Goal: Check status: Check status

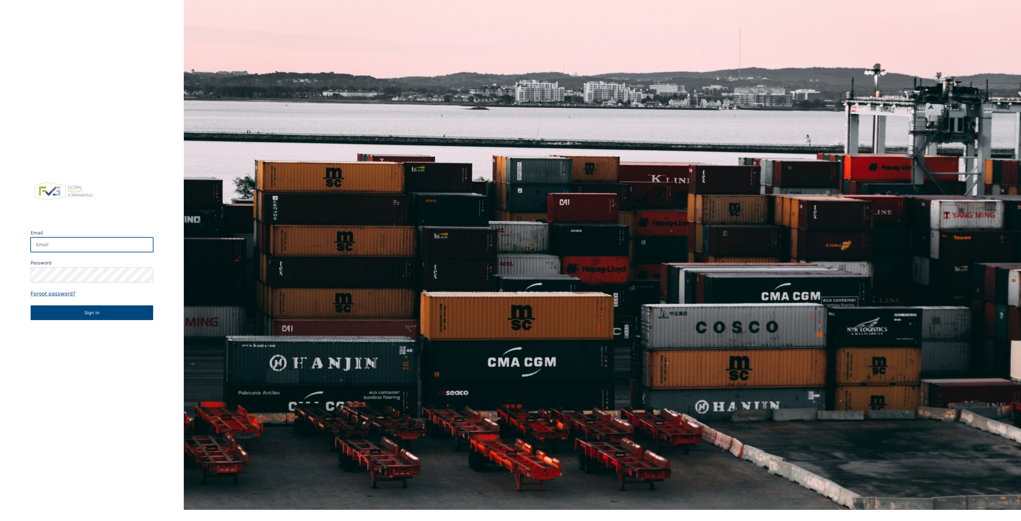
type input "app@fvgservices.be"
drag, startPoint x: 160, startPoint y: 81, endPoint x: 88, endPoint y: 164, distance: 109.5
click at [155, 83] on div "Email app@fvgservices.be Password Forgot password? Sign in" at bounding box center [92, 249] width 184 height 521
click at [101, 326] on div "Email app@fvgservices.be Password Forgot password? Sign in" at bounding box center [92, 249] width 184 height 521
click at [109, 319] on button "Sign in" at bounding box center [92, 312] width 123 height 15
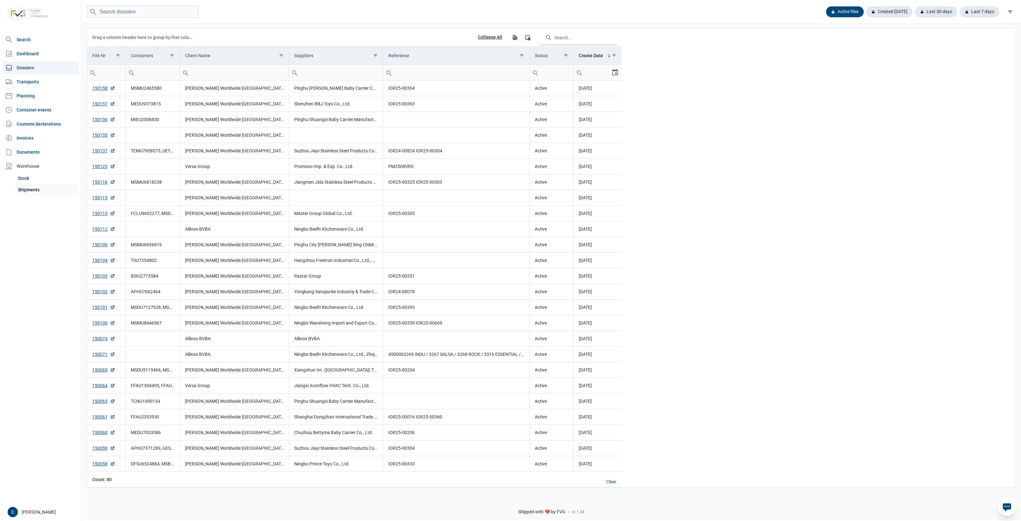
click at [27, 189] on link "Shipments" at bounding box center [47, 189] width 64 height 11
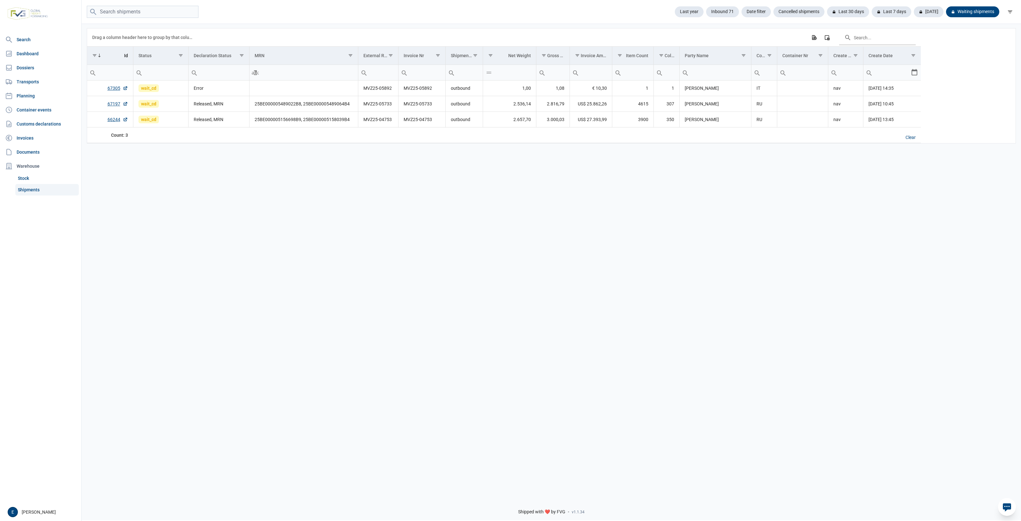
click at [149, 256] on div "Data grid with 3 rows and 17 columns Drag a column header here to group by that…" at bounding box center [552, 258] width 940 height 470
click at [930, 11] on div "Today" at bounding box center [926, 11] width 35 height 11
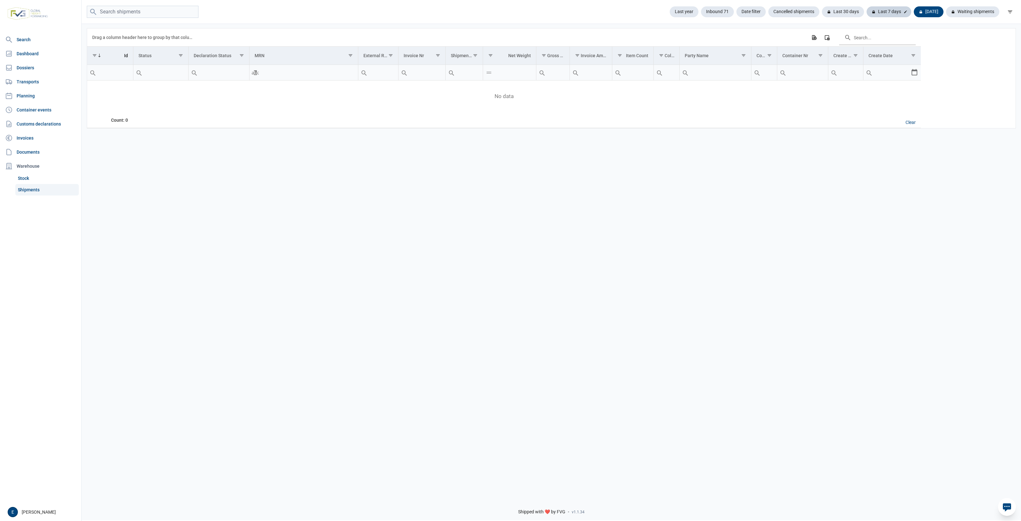
click at [903, 13] on div "Last 7 days" at bounding box center [889, 11] width 45 height 11
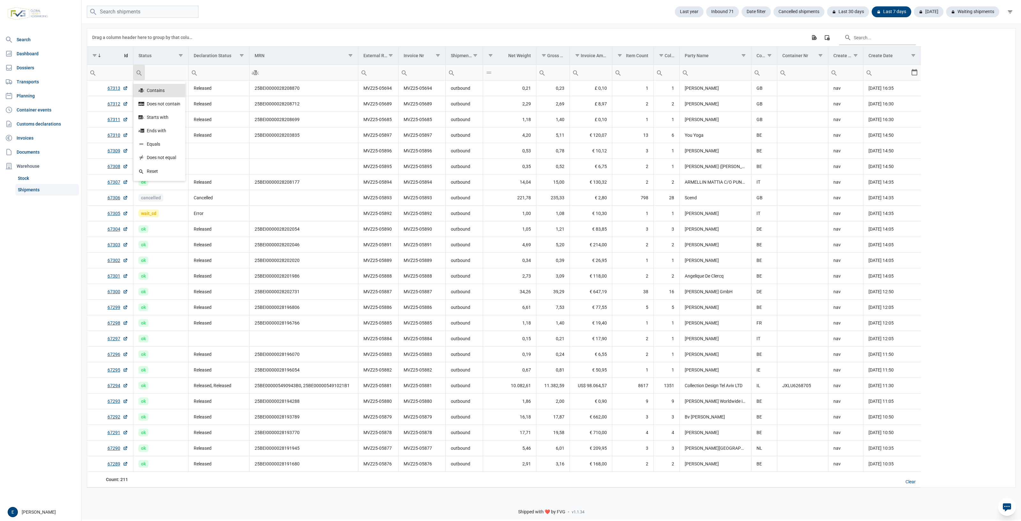
click at [115, 75] on input "Filter cell" at bounding box center [110, 72] width 46 height 15
type input "674306"
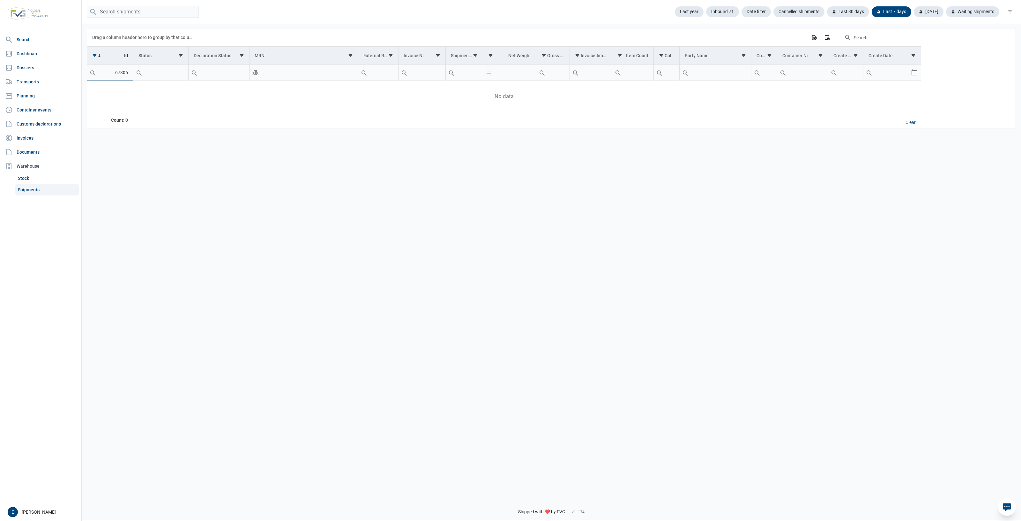
type input "67306"
drag, startPoint x: 292, startPoint y: 169, endPoint x: 267, endPoint y: 166, distance: 25.5
click at [267, 166] on div "Data grid with 1 rows and 17 columns Drag a column header here to group by that…" at bounding box center [552, 258] width 940 height 470
click at [128, 175] on div "Data grid with 1 rows and 17 columns Drag a column header here to group by that…" at bounding box center [552, 258] width 940 height 470
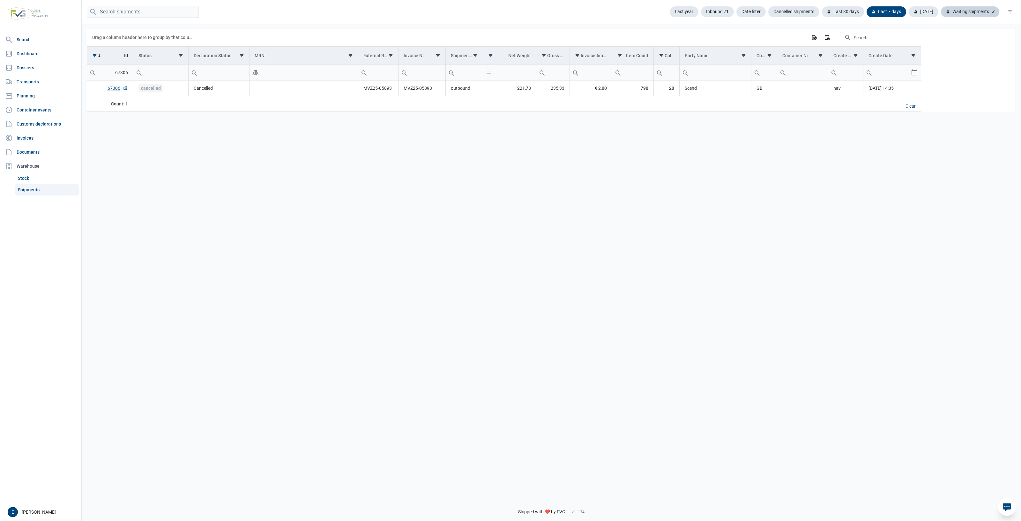
click at [965, 10] on div "Waiting shipments" at bounding box center [970, 11] width 58 height 11
click at [911, 122] on div "Clear" at bounding box center [911, 122] width 20 height 11
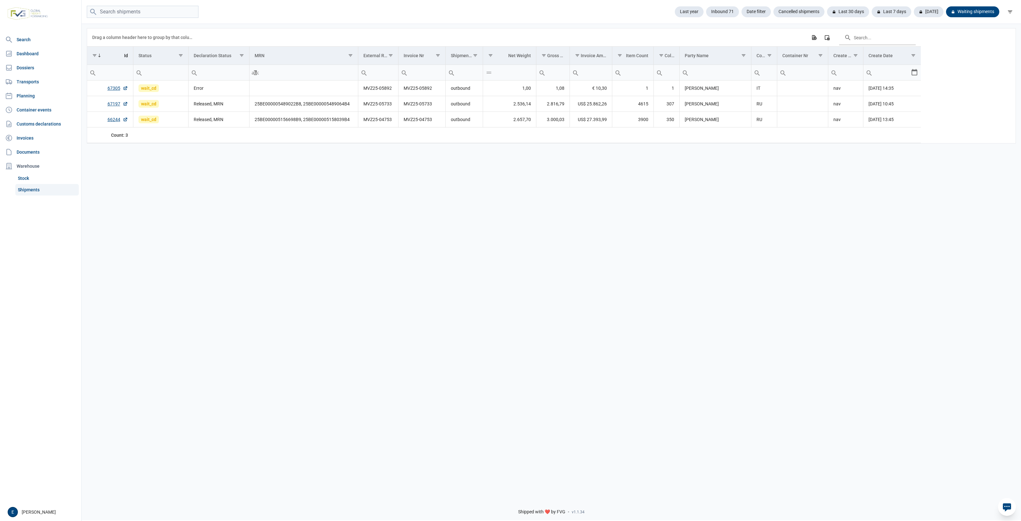
drag, startPoint x: 154, startPoint y: 197, endPoint x: 146, endPoint y: 171, distance: 27.4
click at [152, 187] on div "Data grid with 3 rows and 17 columns Drag a column header here to group by that…" at bounding box center [552, 258] width 940 height 470
click at [842, 13] on div "Last 30 days" at bounding box center [845, 11] width 47 height 11
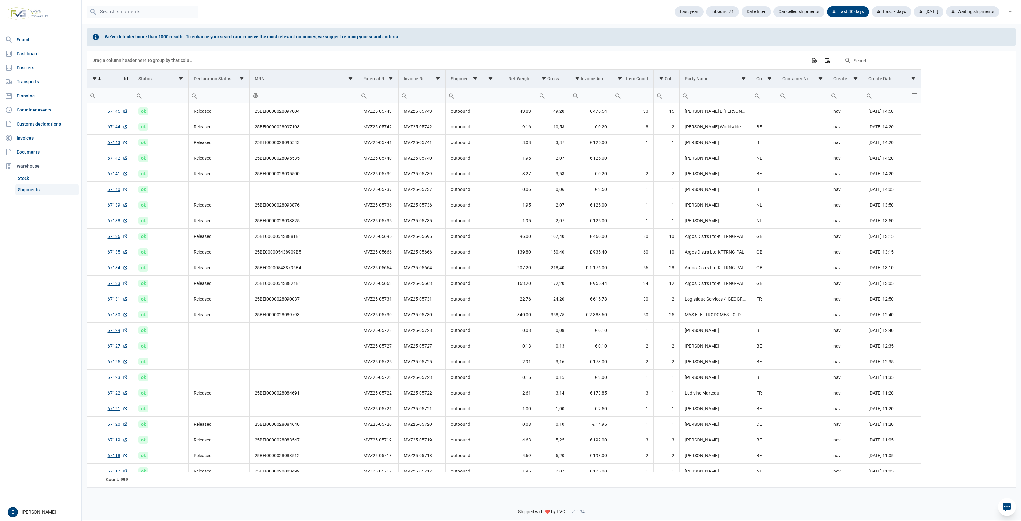
click at [124, 98] on input "Filter cell" at bounding box center [110, 95] width 46 height 15
type input "67035"
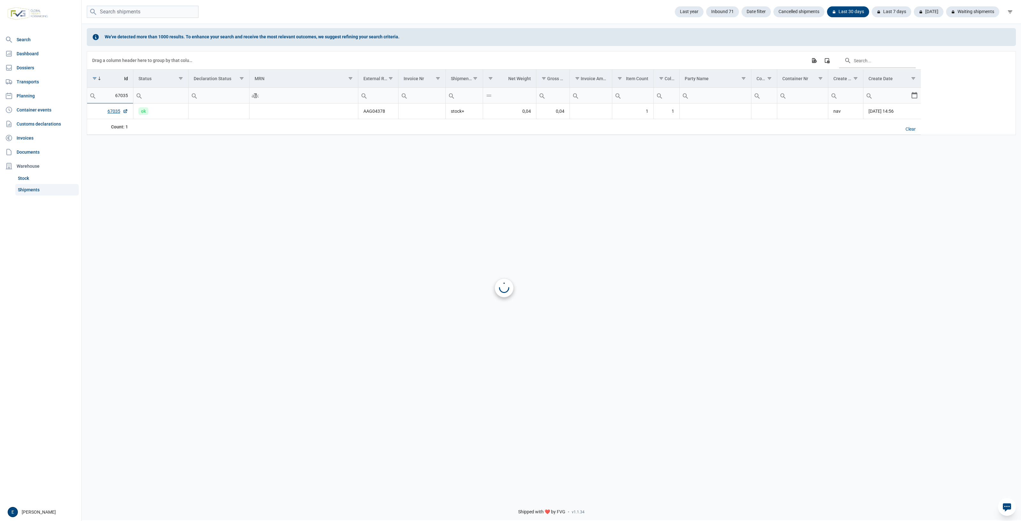
type input "67035"
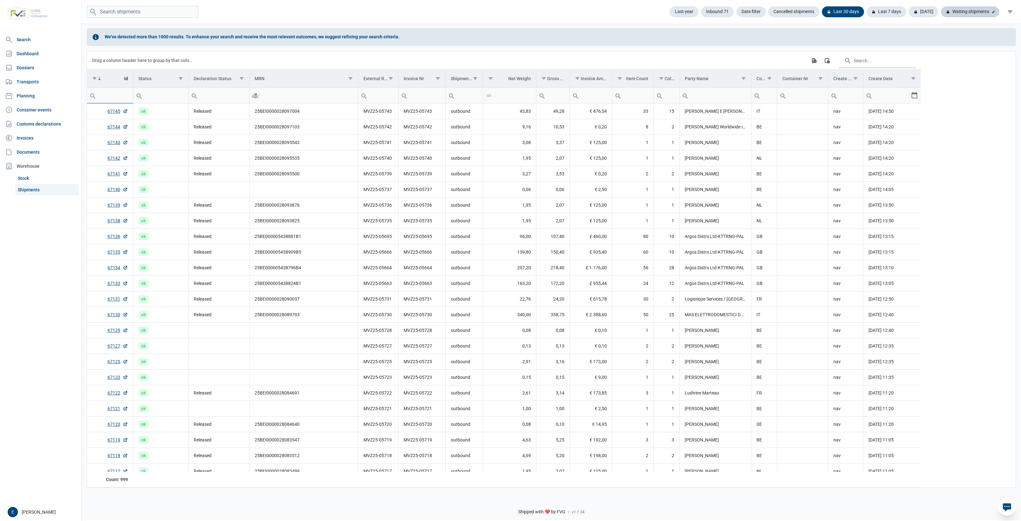
click at [979, 9] on div "Waiting shipments" at bounding box center [970, 11] width 58 height 11
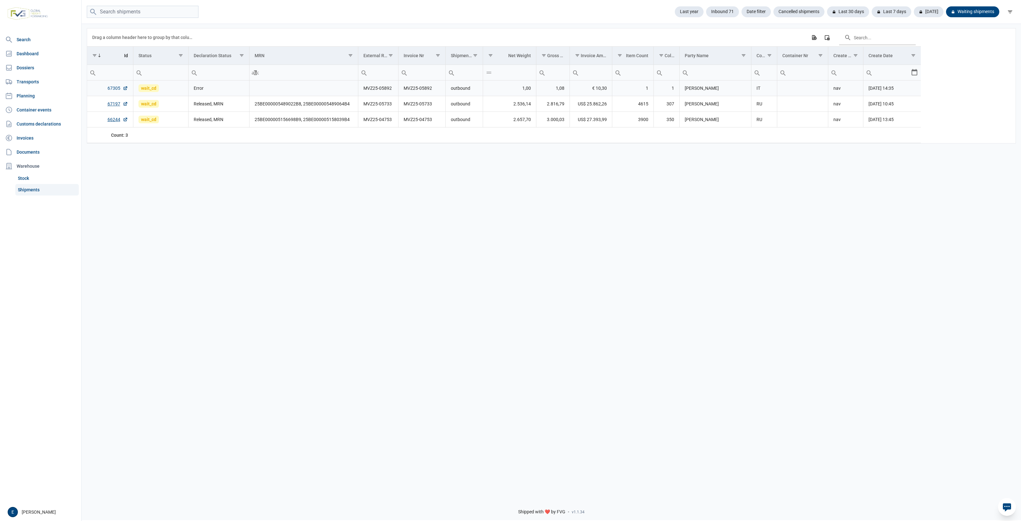
click at [112, 91] on link "67305" at bounding box center [118, 88] width 20 height 6
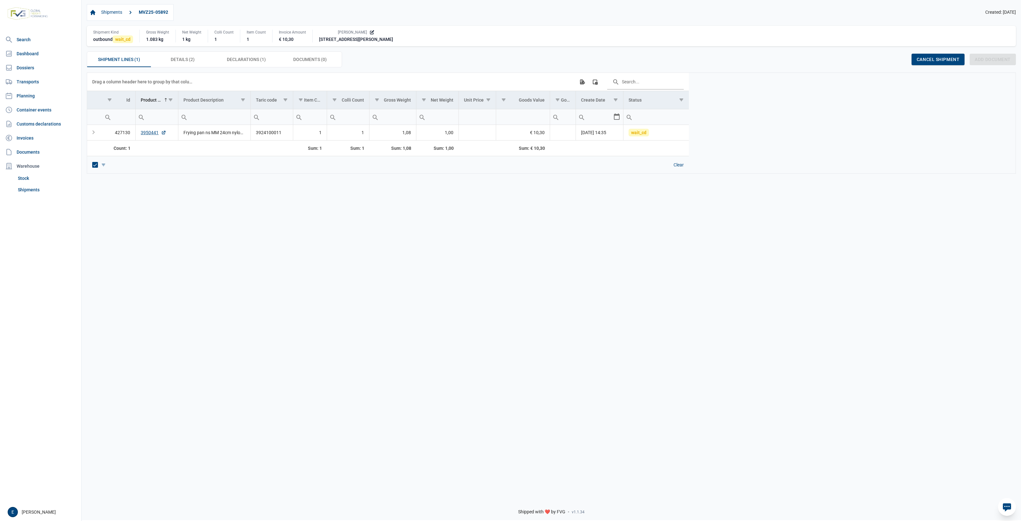
click at [144, 202] on div "Data grid with 1 rows and 13 columns Drag a column header here to group by that…" at bounding box center [552, 282] width 940 height 420
drag, startPoint x: 160, startPoint y: 63, endPoint x: 181, endPoint y: 64, distance: 21.4
click at [160, 63] on div "Details (2) Details (2)" at bounding box center [183, 59] width 64 height 15
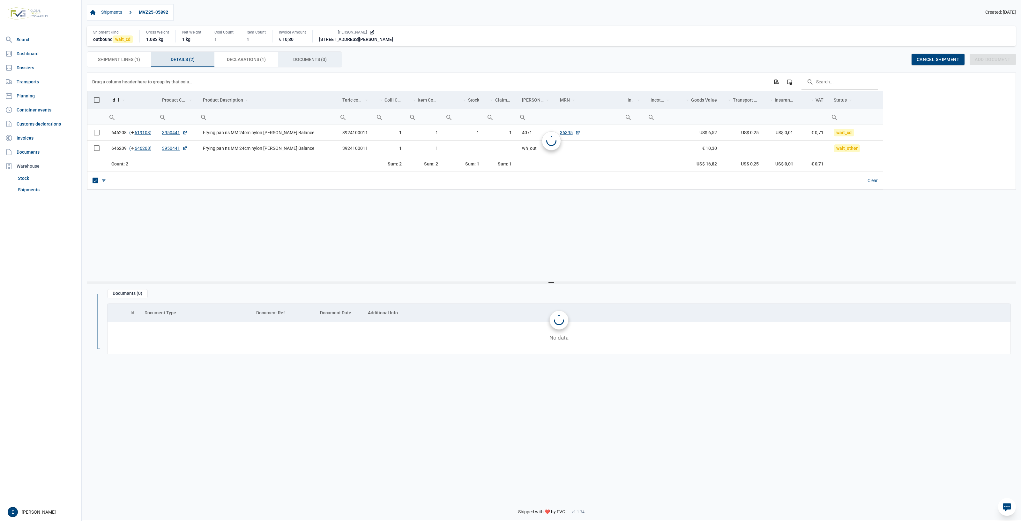
click at [302, 63] on span "Documents (0) Documents (0)" at bounding box center [310, 60] width 34 height 8
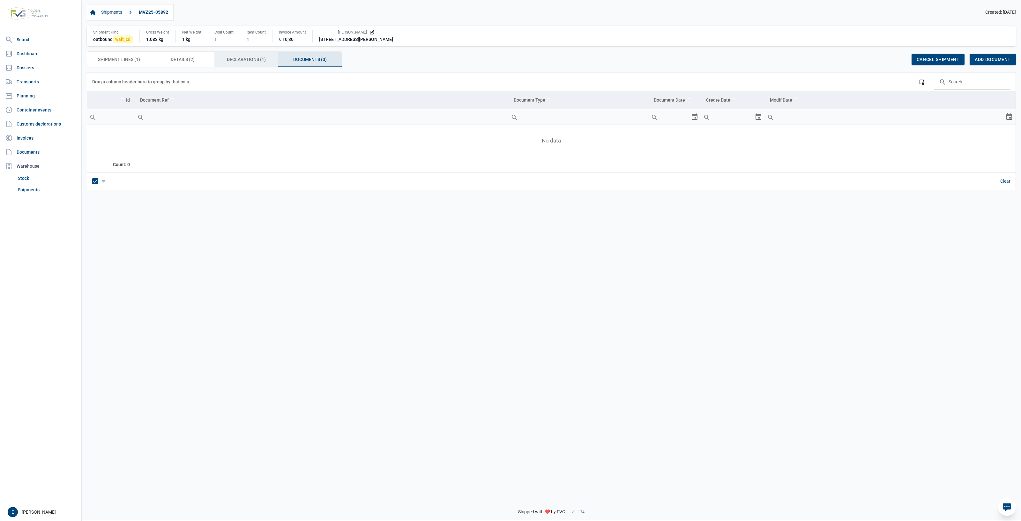
click at [275, 59] on div "Declarations (1) Declarations (1)" at bounding box center [246, 59] width 64 height 15
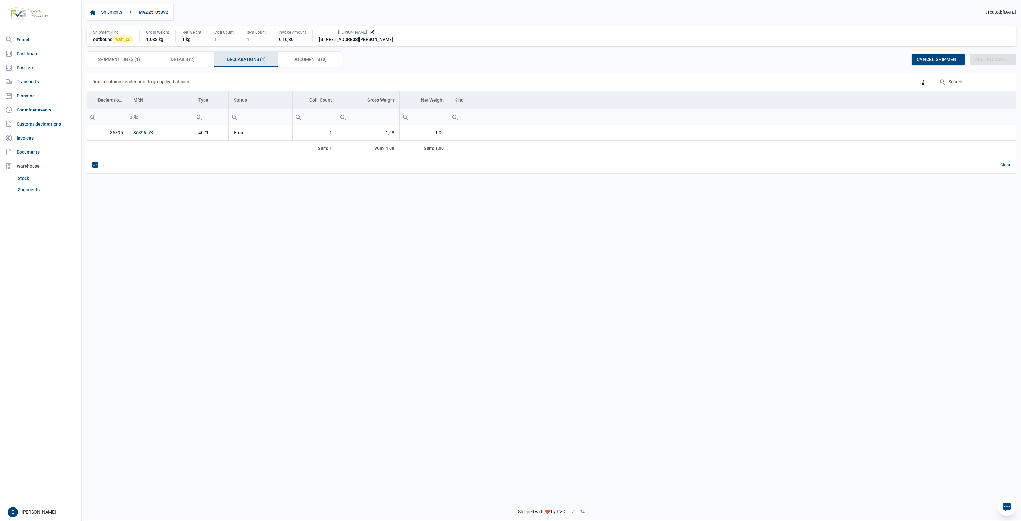
click at [147, 135] on link "36395" at bounding box center [143, 132] width 20 height 6
click at [154, 128] on td "36395" at bounding box center [160, 133] width 65 height 16
click at [143, 135] on link "36395" at bounding box center [143, 132] width 20 height 6
click at [40, 111] on link "Container events" at bounding box center [41, 109] width 76 height 13
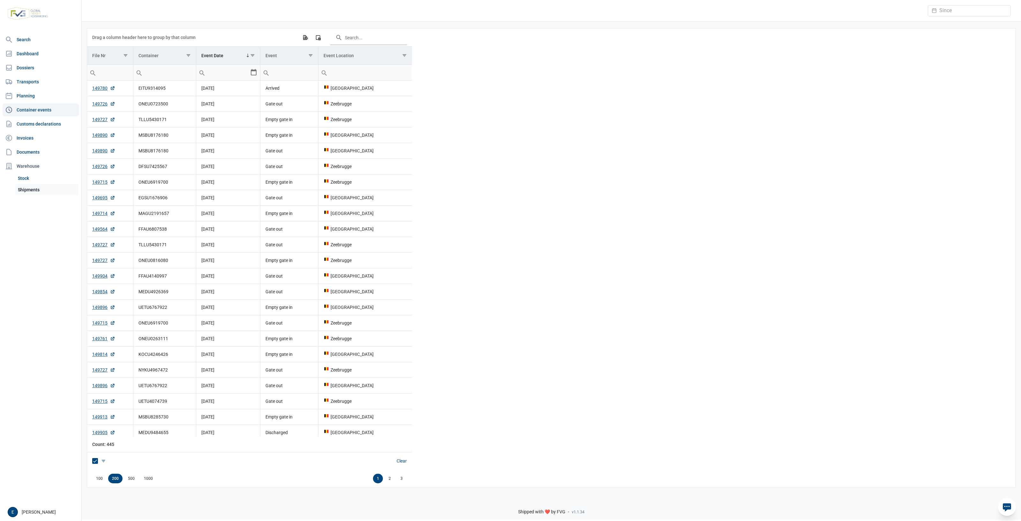
click at [26, 188] on link "Shipments" at bounding box center [47, 189] width 64 height 11
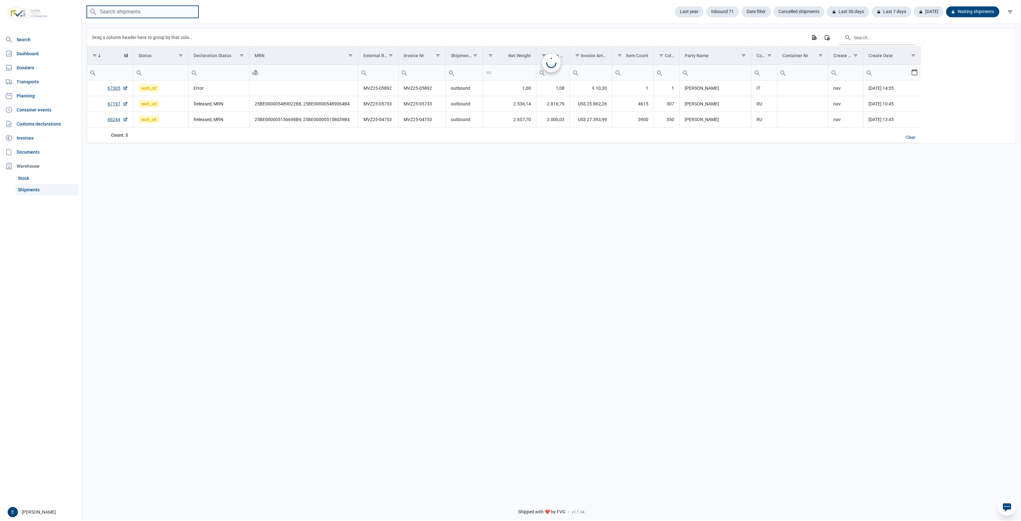
click at [133, 13] on input "search" at bounding box center [143, 12] width 112 height 12
paste input "https://fvg.app/containers"
type input "3922950"
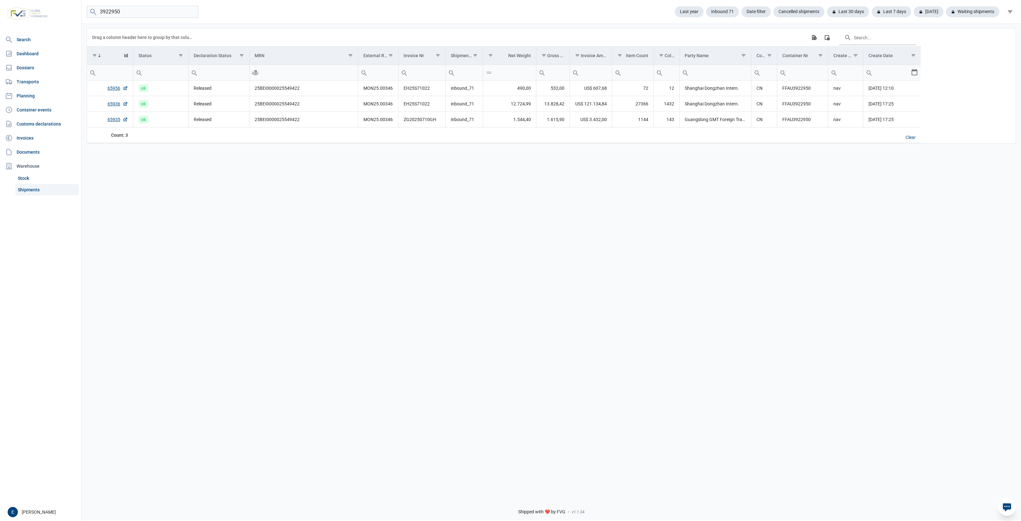
drag, startPoint x: 342, startPoint y: 241, endPoint x: 335, endPoint y: 238, distance: 7.9
click at [335, 238] on div "Data grid with 3 rows and 17 columns Drag a column header here to group by that…" at bounding box center [552, 258] width 940 height 470
click at [418, 104] on td "EH25S71022" at bounding box center [421, 104] width 47 height 16
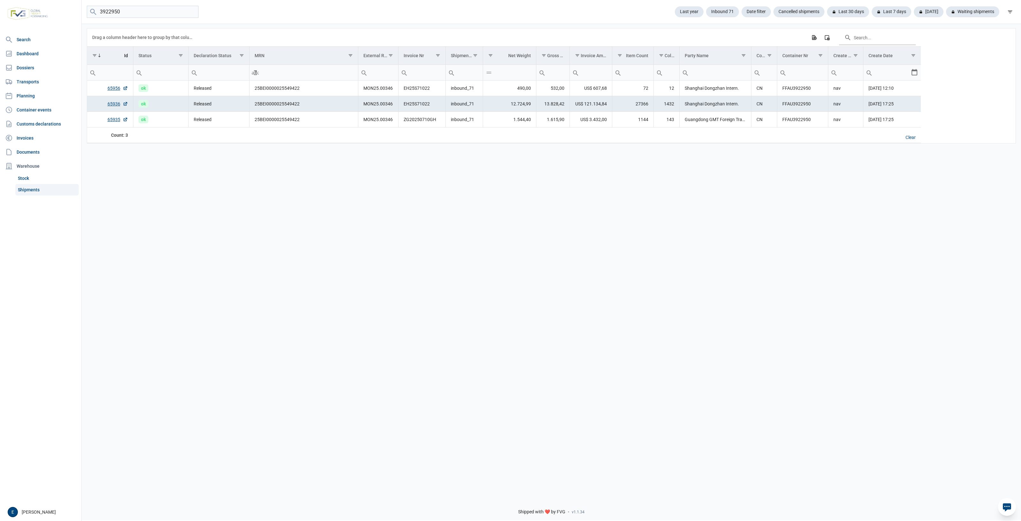
drag, startPoint x: 304, startPoint y: 368, endPoint x: 241, endPoint y: 350, distance: 65.2
drag, startPoint x: 241, startPoint y: 350, endPoint x: 197, endPoint y: 337, distance: 45.7
click at [197, 337] on div "Data grid with 3 rows and 17 columns Drag a column header here to group by that…" at bounding box center [552, 258] width 940 height 470
drag, startPoint x: 418, startPoint y: 256, endPoint x: 417, endPoint y: 232, distance: 23.4
drag, startPoint x: 417, startPoint y: 232, endPoint x: 545, endPoint y: 98, distance: 186.0
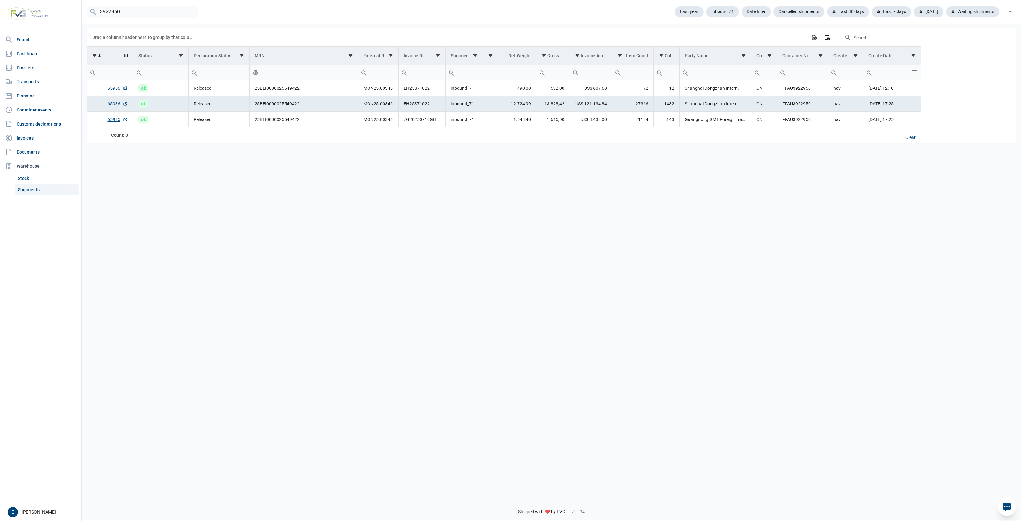
click at [545, 98] on td "13.828,42" at bounding box center [553, 104] width 34 height 16
click at [562, 90] on td "532,00" at bounding box center [553, 88] width 34 height 16
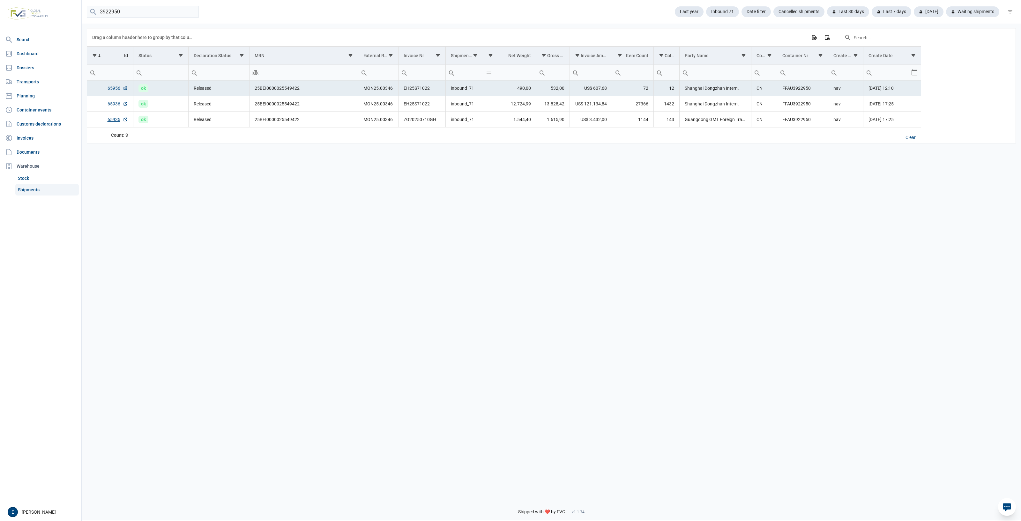
click at [113, 87] on link "65956" at bounding box center [118, 88] width 20 height 6
click at [835, 15] on div "Last 30 days" at bounding box center [845, 11] width 47 height 11
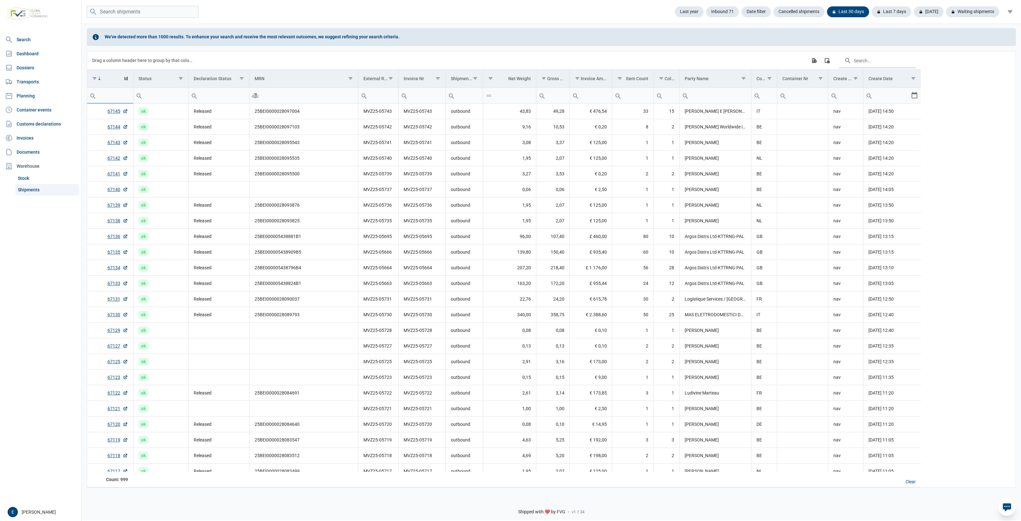
click at [120, 94] on input "Filter cell" at bounding box center [110, 95] width 46 height 15
type input "66244"
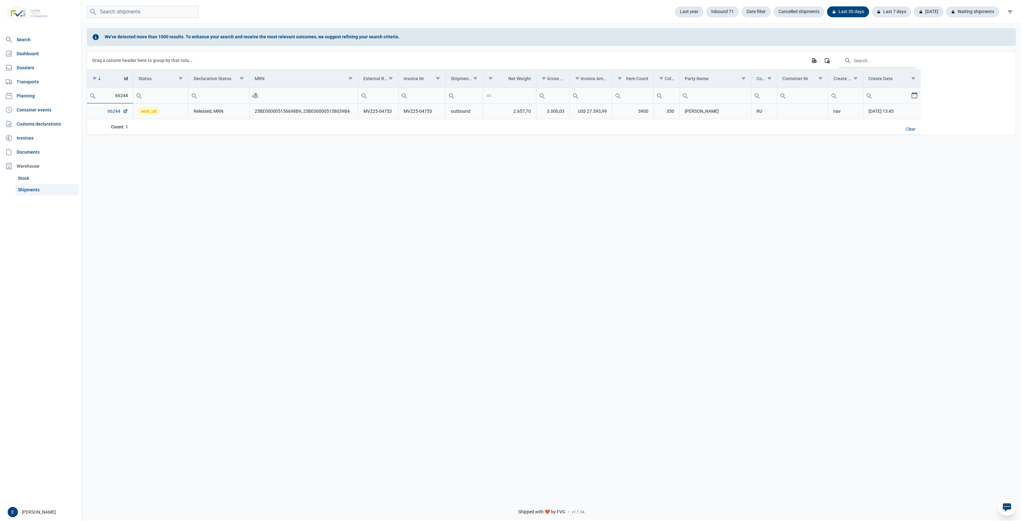
type input "66244"
click at [120, 114] on link "66244" at bounding box center [118, 111] width 20 height 6
click at [295, 230] on div "We've detected more than 1000 results. To enhance your search and receive the m…" at bounding box center [552, 258] width 940 height 470
click at [161, 201] on div "We've detected more than 1000 results. To enhance your search and receive the m…" at bounding box center [552, 258] width 940 height 470
drag, startPoint x: 567, startPoint y: 230, endPoint x: 382, endPoint y: 133, distance: 209.3
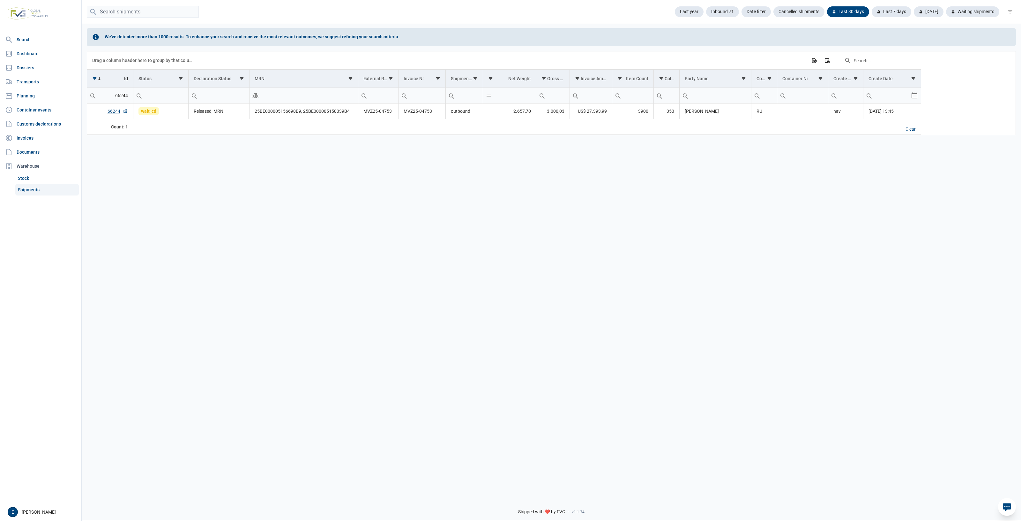
click at [449, 189] on div "We've detected more than 1000 results. To enhance your search and receive the m…" at bounding box center [552, 258] width 940 height 470
click at [379, 274] on div "We've detected more than 1000 results. To enhance your search and receive the m…" at bounding box center [552, 258] width 940 height 470
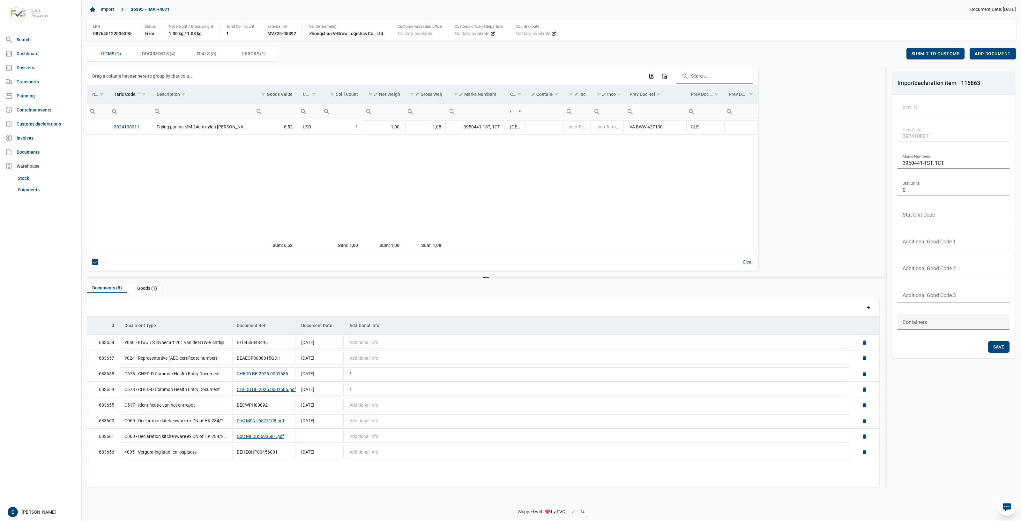
drag, startPoint x: 152, startPoint y: 209, endPoint x: 157, endPoint y: 184, distance: 25.1
click at [152, 209] on td "Data grid with 1 rows and 16 columns" at bounding box center [203, 185] width 102 height 102
click at [173, 136] on td "Data grid with 1 rows and 16 columns" at bounding box center [203, 185] width 102 height 102
click at [181, 131] on td "Frying pan ns MM 24cm nylon turner Balance" at bounding box center [203, 127] width 102 height 16
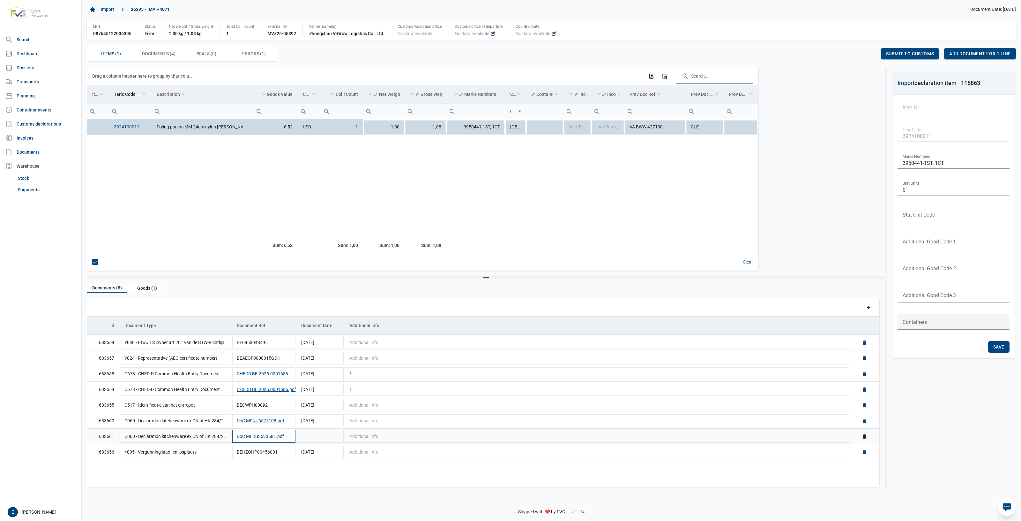
click at [263, 437] on button "DoC MEDU3693581.pdf" at bounding box center [260, 436] width 47 height 6
click at [303, 436] on td "Data grid with 8 rows and 5 columns" at bounding box center [320, 436] width 48 height 16
click at [278, 436] on button "DoC MEDU3693581.pdf" at bounding box center [260, 436] width 47 height 6
click at [323, 440] on td "Data grid with 8 rows and 5 columns" at bounding box center [320, 436] width 48 height 16
type input "10-4-2025"
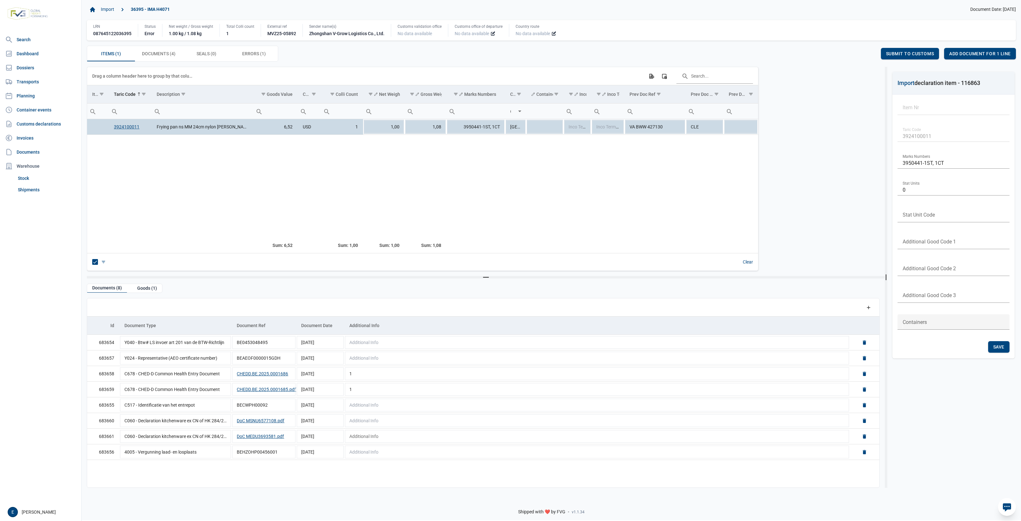
click at [843, 220] on div "Data grid with 1 rows and 16 columns Drag a column header here to group by that…" at bounding box center [483, 169] width 793 height 204
click at [286, 261] on div "Clear" at bounding box center [422, 262] width 671 height 18
click at [307, 407] on span "[DATE]" at bounding box center [307, 404] width 13 height 5
click at [314, 422] on span "10-04-2025" at bounding box center [307, 420] width 13 height 5
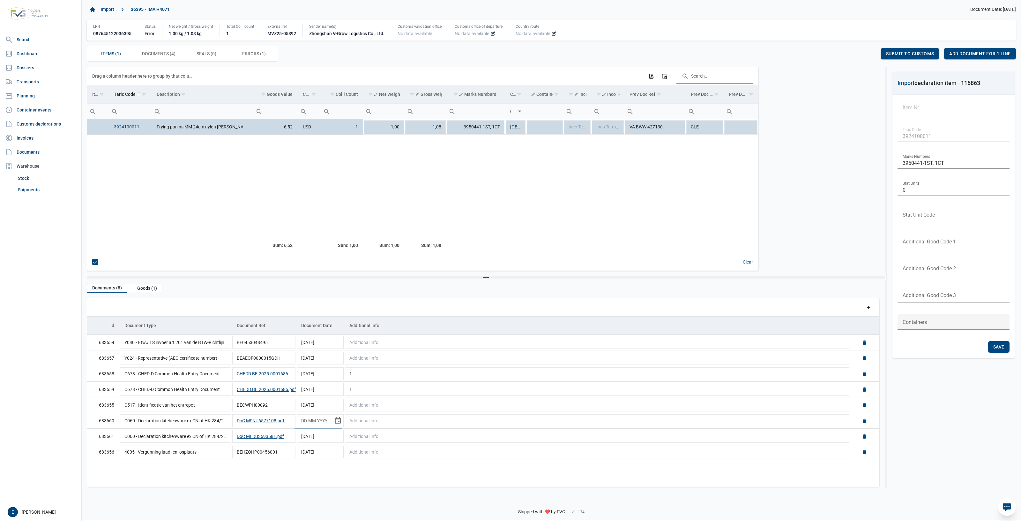
click at [473, 280] on div "Documents (8) Goods (1) Data grid with 8 rows and 5 columns Add a row Id Docume…" at bounding box center [486, 382] width 798 height 209
click at [288, 341] on td "BE0453048495" at bounding box center [264, 342] width 64 height 16
click at [793, 149] on div "Data grid with 1 rows and 16 columns Drag a column header here to group by that…" at bounding box center [483, 169] width 793 height 204
click at [289, 344] on input "BE0453048495d" at bounding box center [264, 341] width 64 height 15
click at [286, 347] on input "BE0453048495d" at bounding box center [264, 341] width 64 height 15
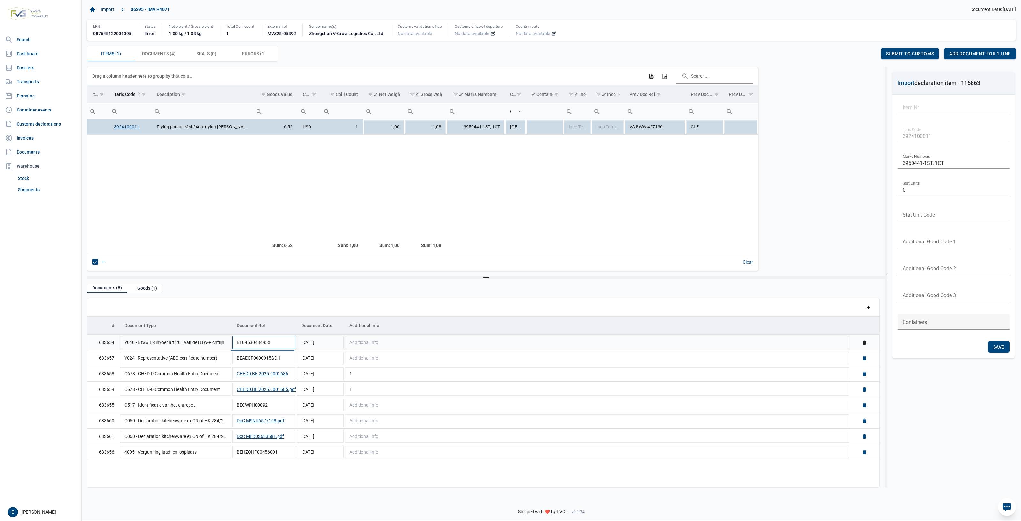
drag, startPoint x: 264, startPoint y: 342, endPoint x: 275, endPoint y: 342, distance: 10.9
click at [266, 342] on input "BE0453048495d" at bounding box center [264, 341] width 64 height 15
click at [280, 344] on input "BE0453048495d" at bounding box center [264, 341] width 64 height 15
type input "BE0453048495"
click at [320, 347] on td "[DATE]" at bounding box center [320, 342] width 48 height 16
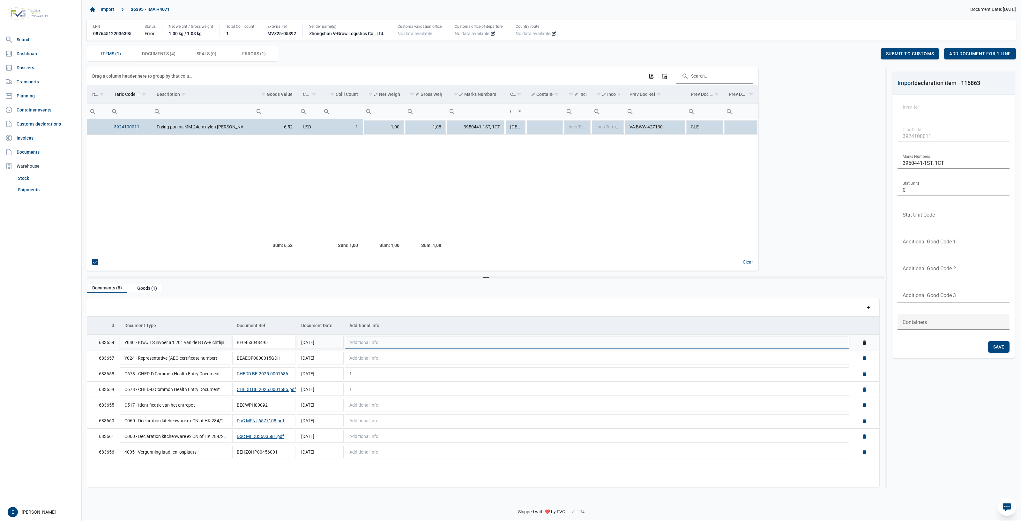
click at [392, 340] on td "Additional Info" at bounding box center [596, 342] width 505 height 16
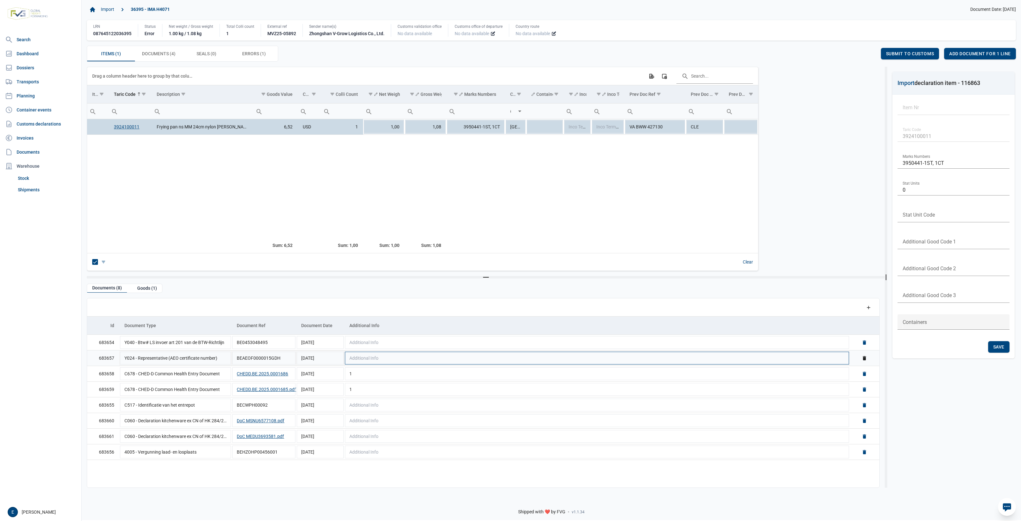
click at [371, 360] on span "Additional Info" at bounding box center [363, 357] width 29 height 5
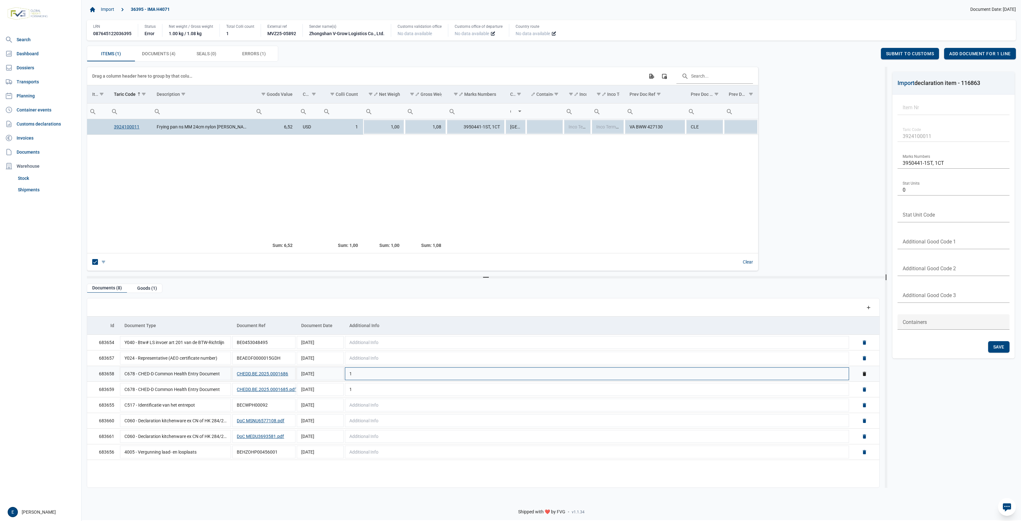
click at [370, 380] on td "1" at bounding box center [596, 373] width 505 height 16
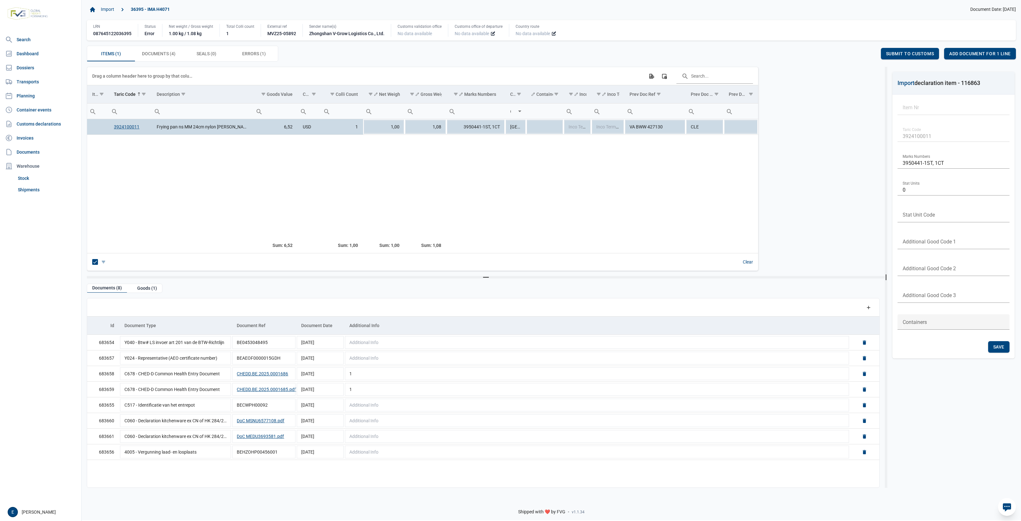
click at [844, 209] on div "Data grid with 1 rows and 16 columns Drag a column header here to group by that…" at bounding box center [483, 169] width 793 height 204
drag, startPoint x: 139, startPoint y: 192, endPoint x: 375, endPoint y: 202, distance: 235.7
click at [375, 202] on td "Data grid with 1 rows and 16 columns" at bounding box center [383, 185] width 41 height 102
drag, startPoint x: 803, startPoint y: 194, endPoint x: 796, endPoint y: 130, distance: 64.2
click at [796, 131] on div "Data grid with 1 rows and 16 columns Drag a column header here to group by that…" at bounding box center [483, 169] width 793 height 204
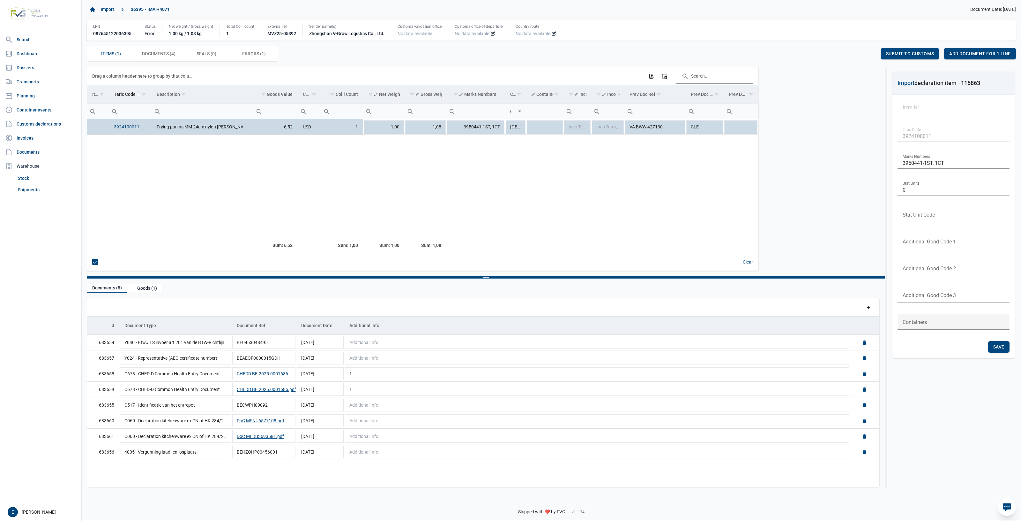
scroll to position [0, 0]
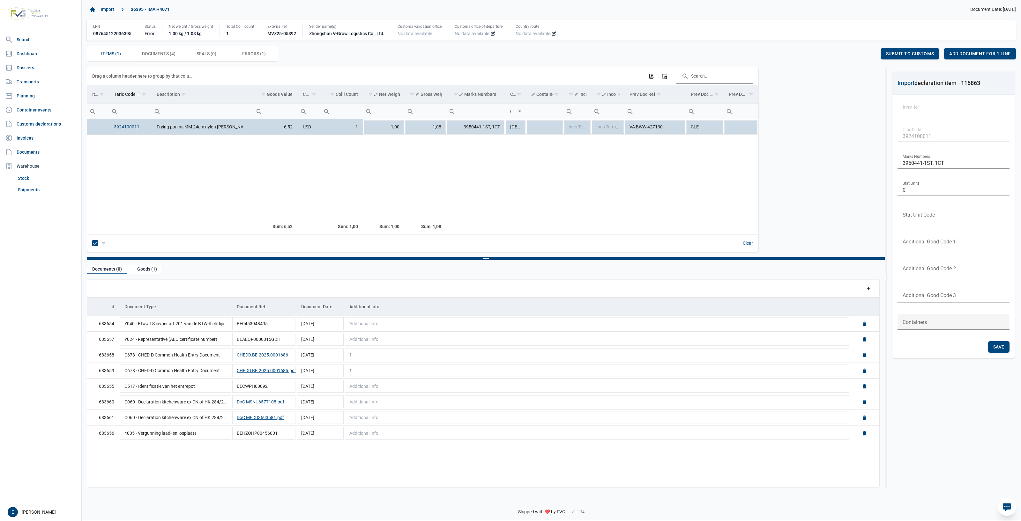
drag, startPoint x: 825, startPoint y: 278, endPoint x: 833, endPoint y: 256, distance: 23.6
click at [833, 256] on body "For evaluation purposes only. Redistribution prohibited. Please register an exi…" at bounding box center [510, 249] width 1021 height 521
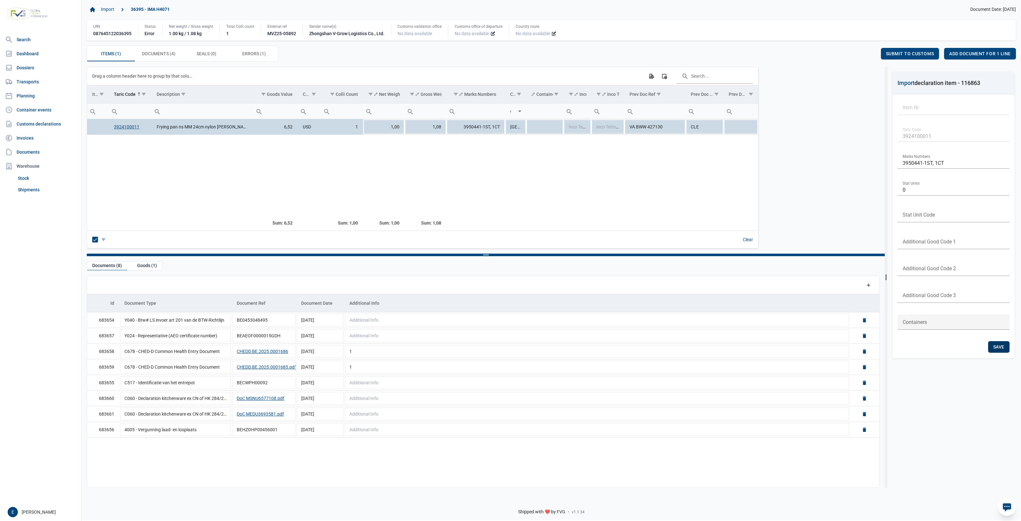
click at [1004, 342] on div "Save" at bounding box center [998, 346] width 21 height 11
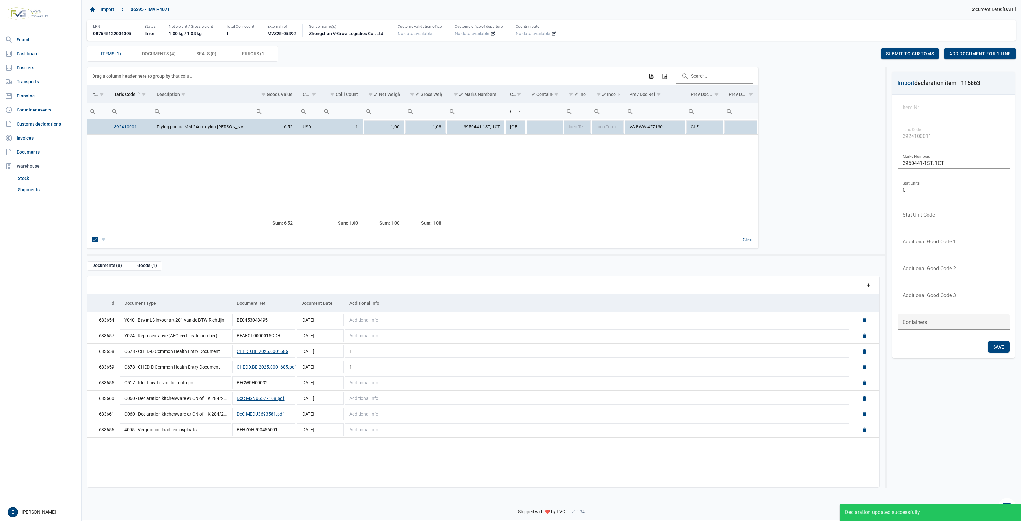
click at [857, 188] on div "Data grid with 1 rows and 16 columns Drag a column header here to group by that…" at bounding box center [483, 158] width 793 height 182
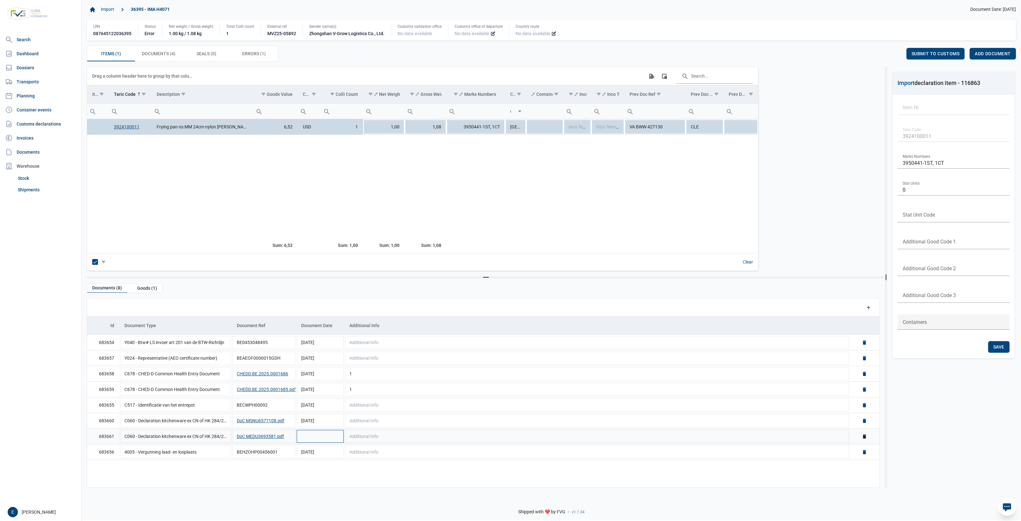
click at [319, 444] on td "Data grid with 8 rows and 5 columns" at bounding box center [320, 436] width 48 height 16
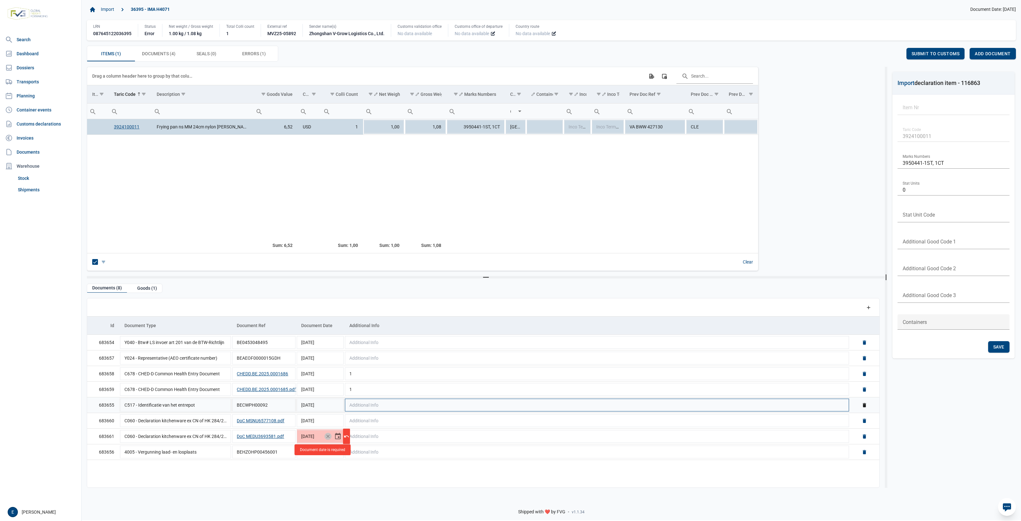
type input "10-4-2025"
click at [384, 438] on input "qsdf" at bounding box center [596, 435] width 505 height 15
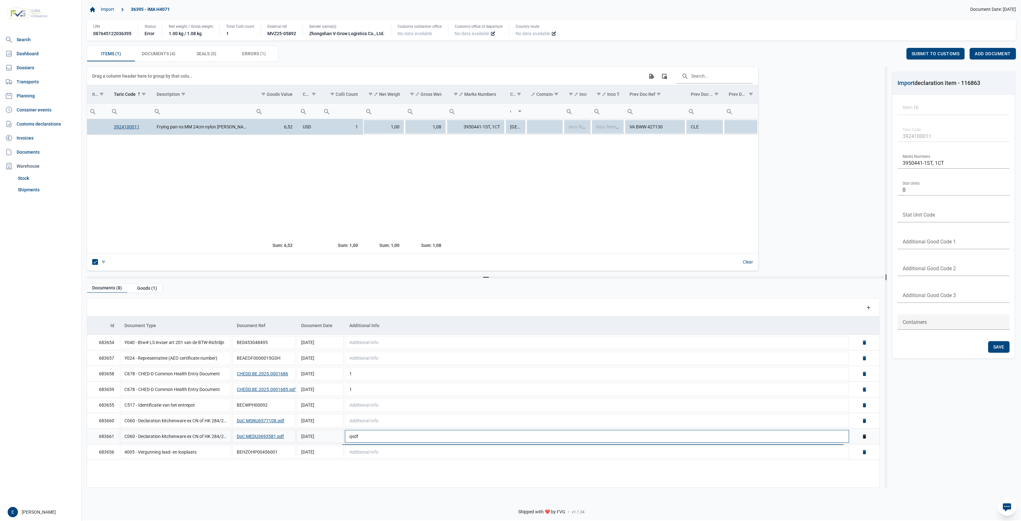
click at [387, 432] on input "qsdf" at bounding box center [596, 435] width 505 height 15
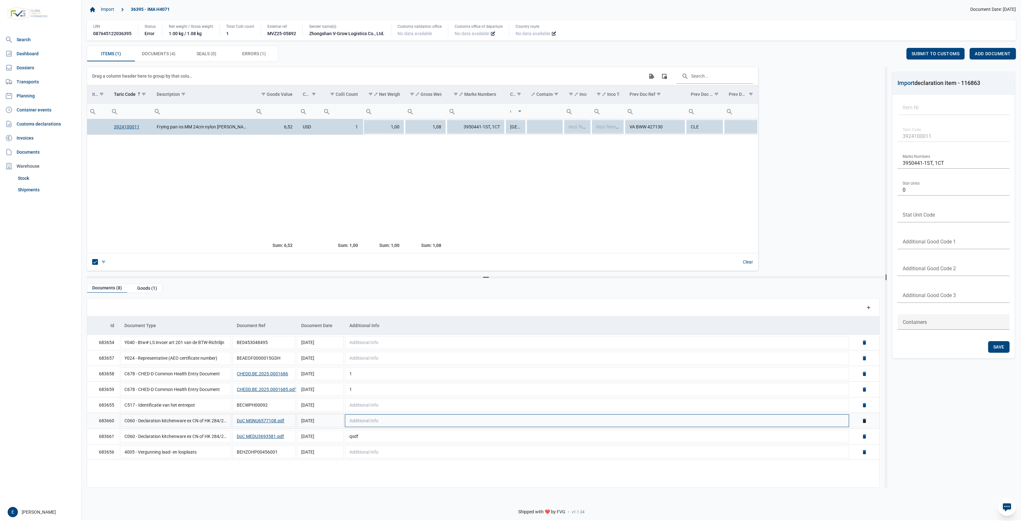
click at [392, 425] on td "Additional Info" at bounding box center [596, 420] width 505 height 16
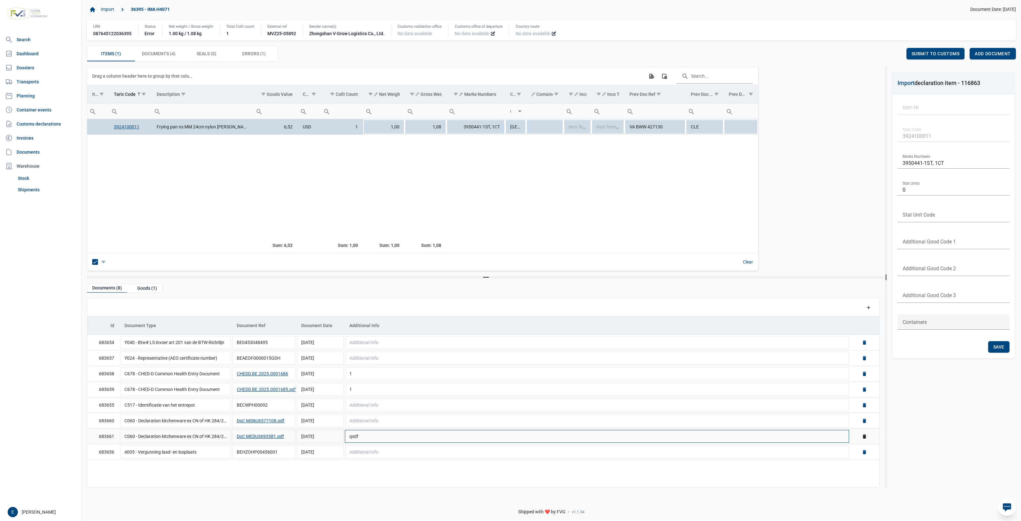
click at [378, 437] on input "qsdf" at bounding box center [596, 435] width 505 height 15
type input "q"
click at [376, 132] on td "1,00" at bounding box center [383, 127] width 41 height 16
type input "0"
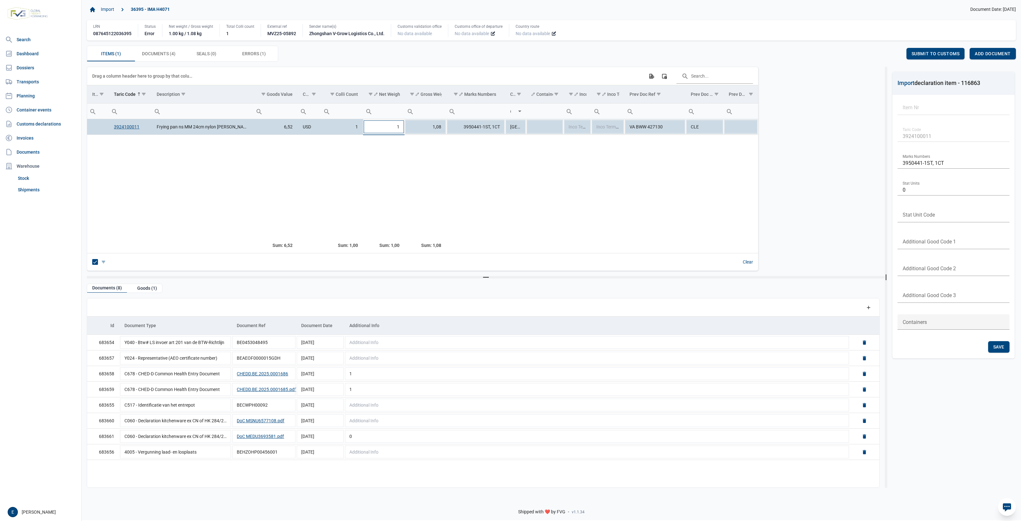
click at [393, 133] on input "1" at bounding box center [383, 126] width 41 height 15
click at [366, 122] on input "1" at bounding box center [383, 126] width 41 height 15
type input "1"
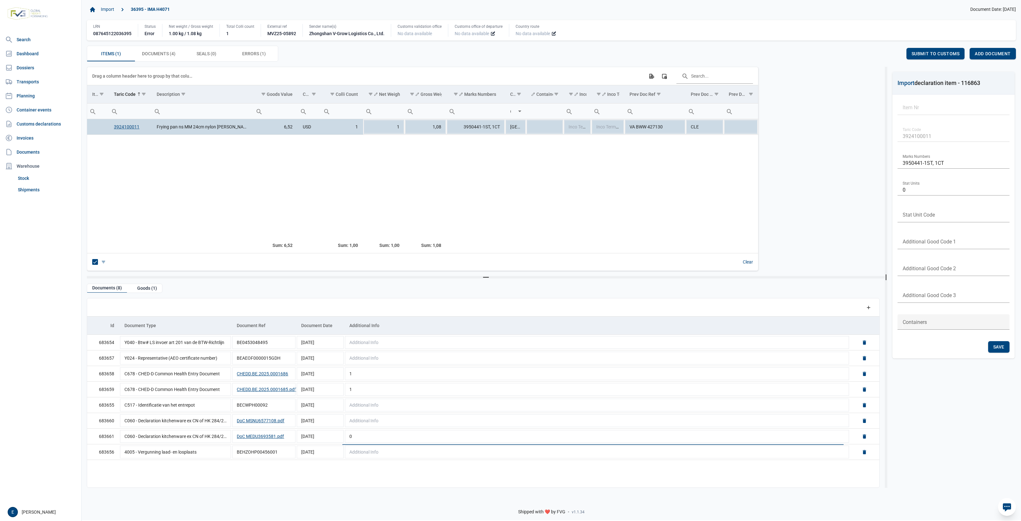
click at [292, 130] on td "6,52" at bounding box center [275, 127] width 44 height 16
click at [316, 130] on td "USD" at bounding box center [309, 127] width 23 height 16
click at [496, 127] on td "3950441-1ST, 1CT" at bounding box center [476, 127] width 59 height 16
click at [518, 127] on td "[GEOGRAPHIC_DATA]" at bounding box center [515, 127] width 21 height 16
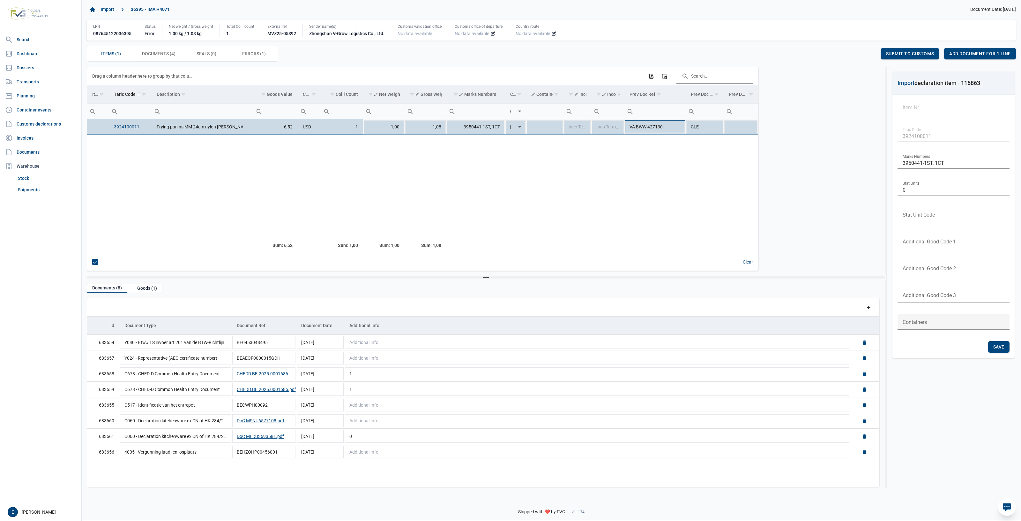
click at [643, 133] on td "VA BWW 427130" at bounding box center [655, 127] width 61 height 16
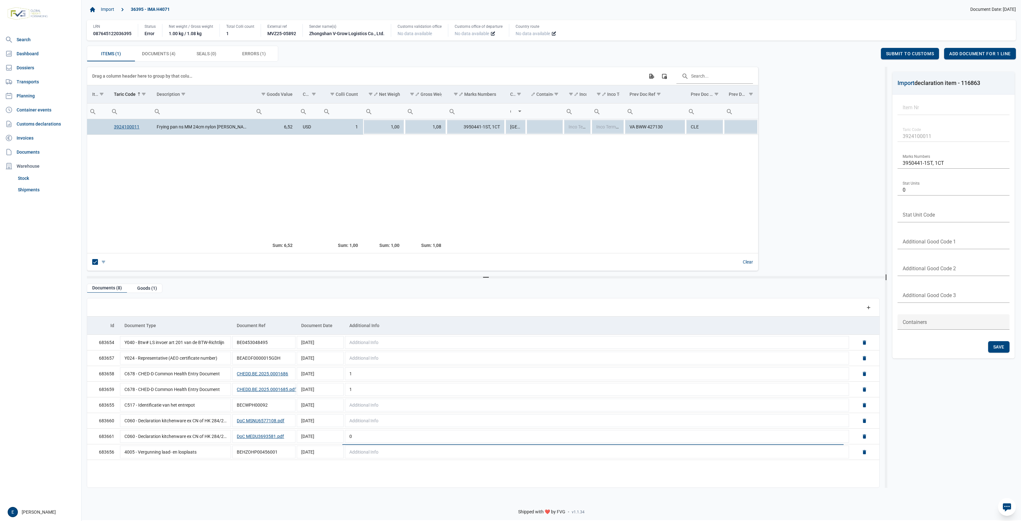
click at [627, 159] on td "Data grid with 1 rows and 16 columns" at bounding box center [655, 185] width 61 height 102
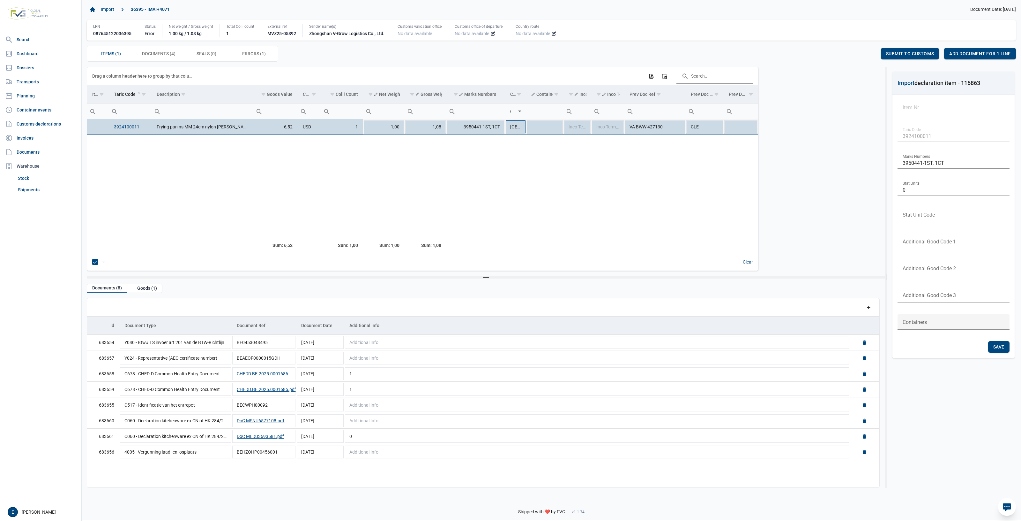
click at [510, 130] on td "China" at bounding box center [515, 127] width 21 height 16
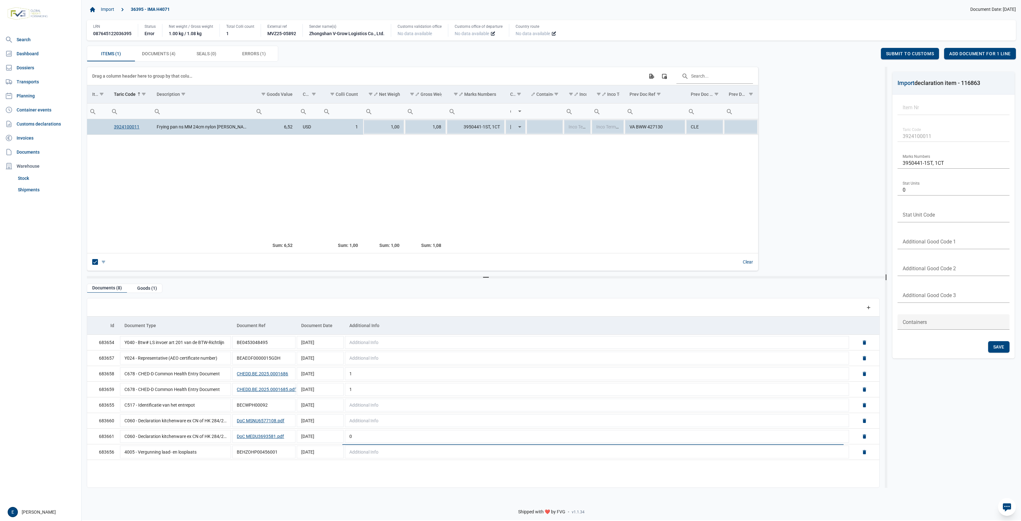
click at [515, 127] on input "China" at bounding box center [510, 126] width 11 height 15
click at [535, 126] on td "Data grid with 1 rows and 16 columns" at bounding box center [544, 127] width 37 height 16
click at [237, 133] on td "Frying pan ns MM 24cm nylon turner Balance" at bounding box center [203, 127] width 102 height 16
click at [239, 130] on td "Frying pan ns MM 24cm nylon turner Balance" at bounding box center [203, 127] width 102 height 16
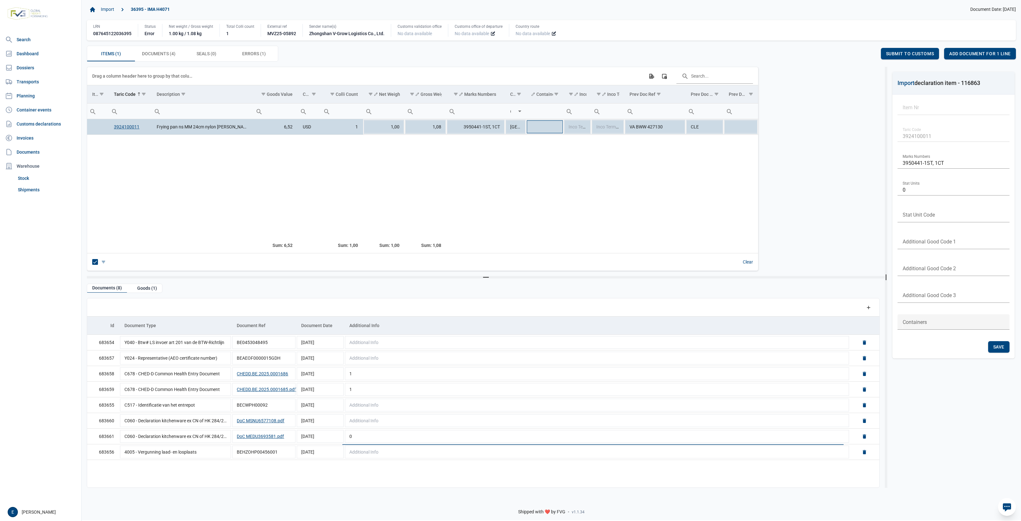
click at [548, 133] on td "Data grid with 1 rows and 16 columns" at bounding box center [544, 127] width 37 height 16
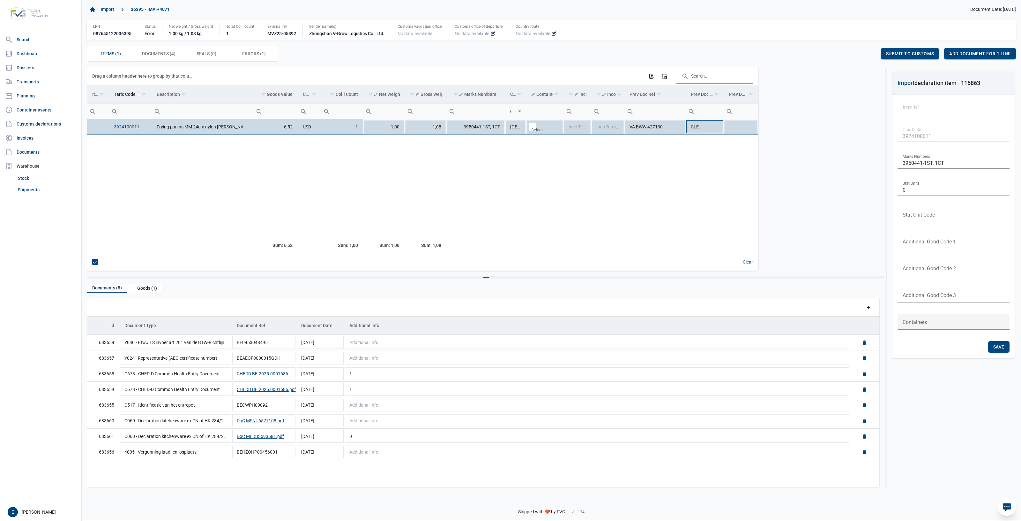
click at [707, 124] on td "CLE" at bounding box center [705, 127] width 38 height 16
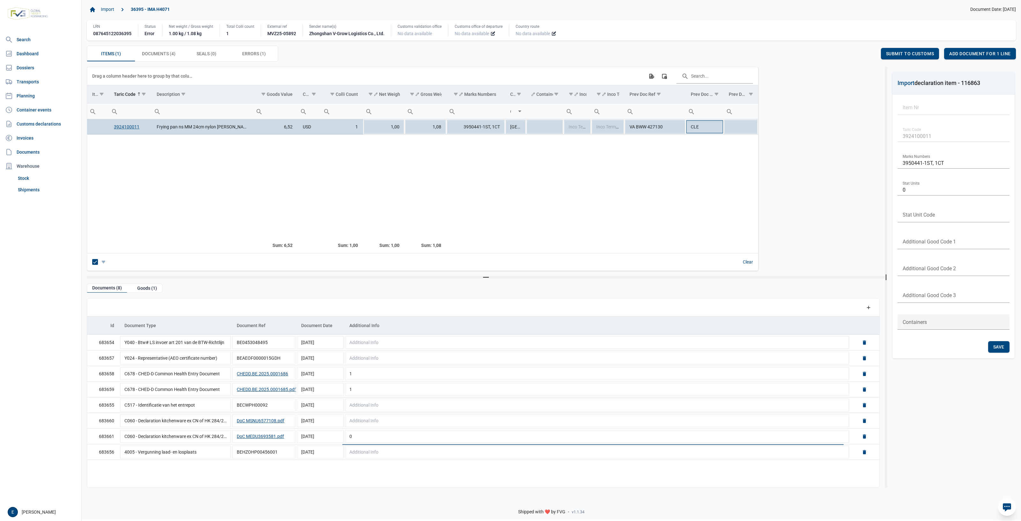
click at [701, 130] on input "CLE" at bounding box center [705, 126] width 38 height 15
click at [643, 133] on td "VA BWW 427130" at bounding box center [655, 127] width 61 height 16
click at [647, 131] on input "VA BWW 427130" at bounding box center [655, 126] width 61 height 15
click at [654, 125] on input "VA BWW 427130" at bounding box center [655, 126] width 61 height 15
drag, startPoint x: 613, startPoint y: 168, endPoint x: 616, endPoint y: 164, distance: 5.4
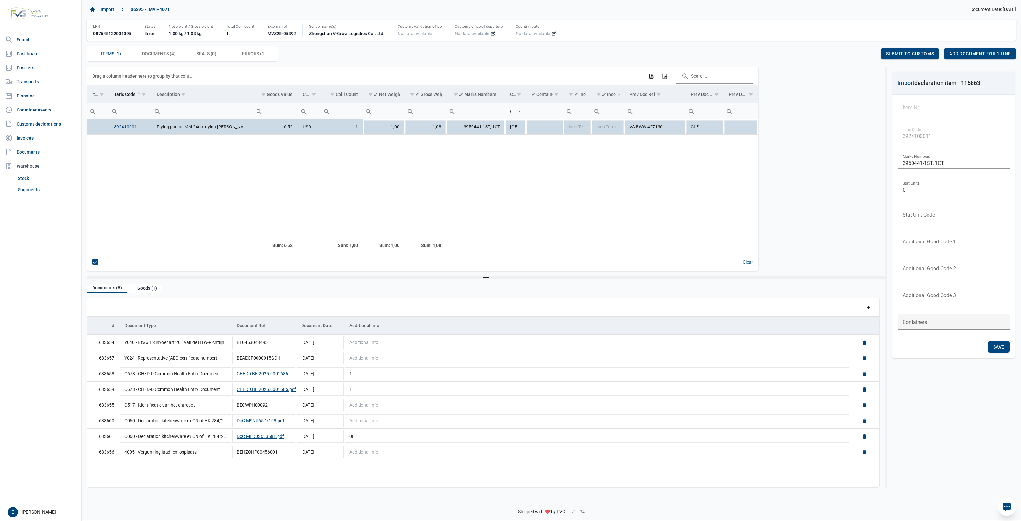
drag, startPoint x: 616, startPoint y: 164, endPoint x: 775, endPoint y: 163, distance: 158.6
click at [775, 163] on div "Data grid with 1 rows and 16 columns Drag a column header here to group by that…" at bounding box center [483, 169] width 793 height 204
click at [653, 127] on td "VA BWW 427130" at bounding box center [655, 127] width 61 height 16
click at [387, 135] on td "1,00" at bounding box center [383, 127] width 41 height 16
click at [438, 128] on td "1,08" at bounding box center [426, 127] width 42 height 16
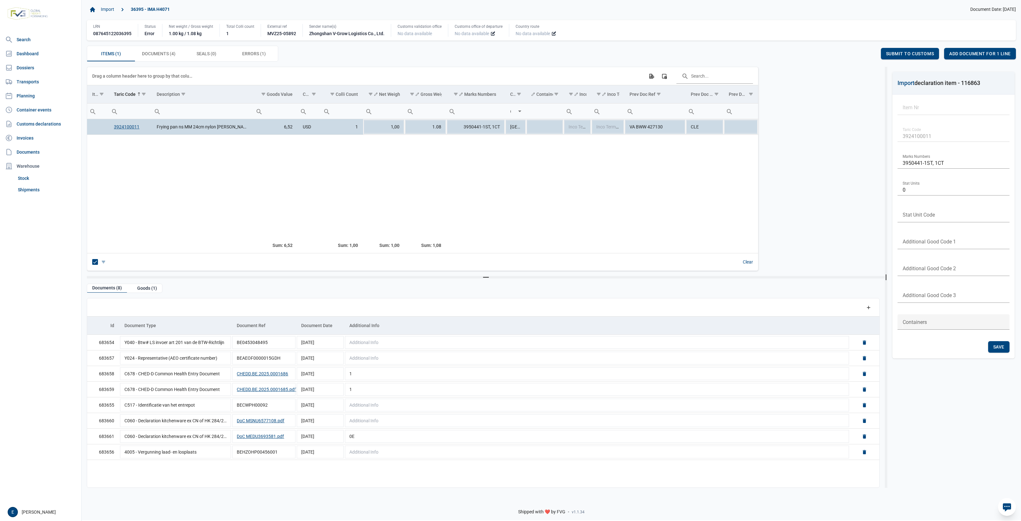
click at [465, 127] on td "3950441-1ST, 1CT" at bounding box center [476, 127] width 59 height 16
drag, startPoint x: 438, startPoint y: 128, endPoint x: 503, endPoint y: 130, distance: 65.4
click at [503, 130] on input "3950441-1ST, 1CT" at bounding box center [476, 126] width 59 height 15
click at [520, 127] on td "China" at bounding box center [515, 127] width 21 height 16
click at [221, 128] on td "Frying pan ns MM 24cm nylon turner Balance" at bounding box center [203, 127] width 102 height 16
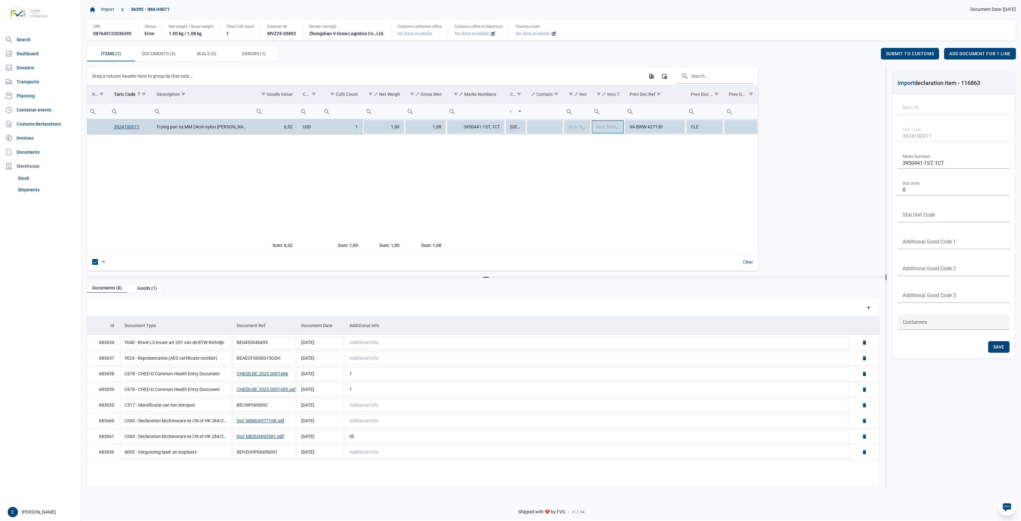
click at [604, 129] on span "Inco Terms Place" at bounding box center [614, 126] width 34 height 5
click at [642, 128] on td "VA BWW 427130" at bounding box center [655, 127] width 61 height 16
click at [701, 129] on td "CLE" at bounding box center [705, 127] width 38 height 16
click at [839, 235] on div "Data grid with 1 rows and 16 columns Drag a column header here to group by that…" at bounding box center [483, 169] width 793 height 204
click at [367, 434] on input "0E" at bounding box center [596, 435] width 505 height 15
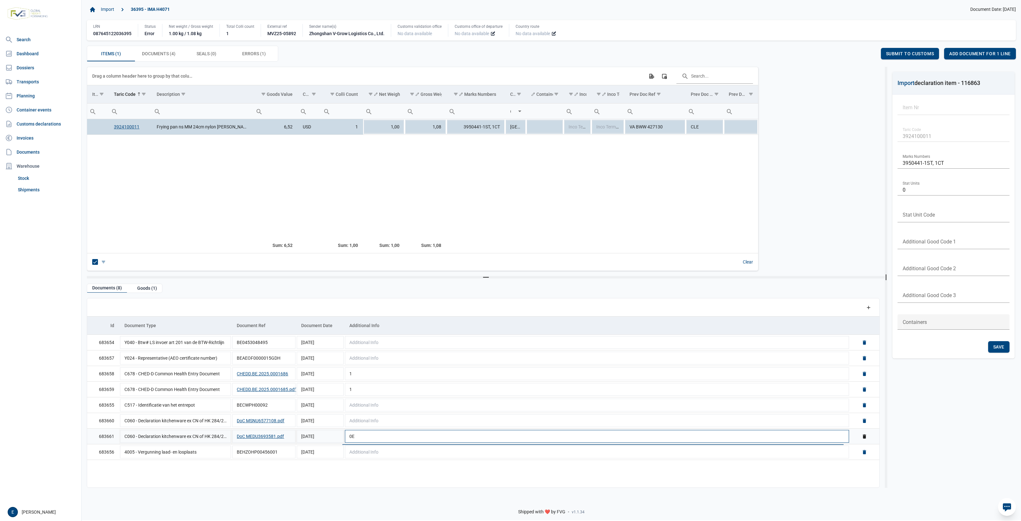
type input "0"
click at [165, 44] on div "Import 36395 - IMA H4071 Document Date: [DATE] LRN 087645122036395 Status Error…" at bounding box center [551, 32] width 929 height 57
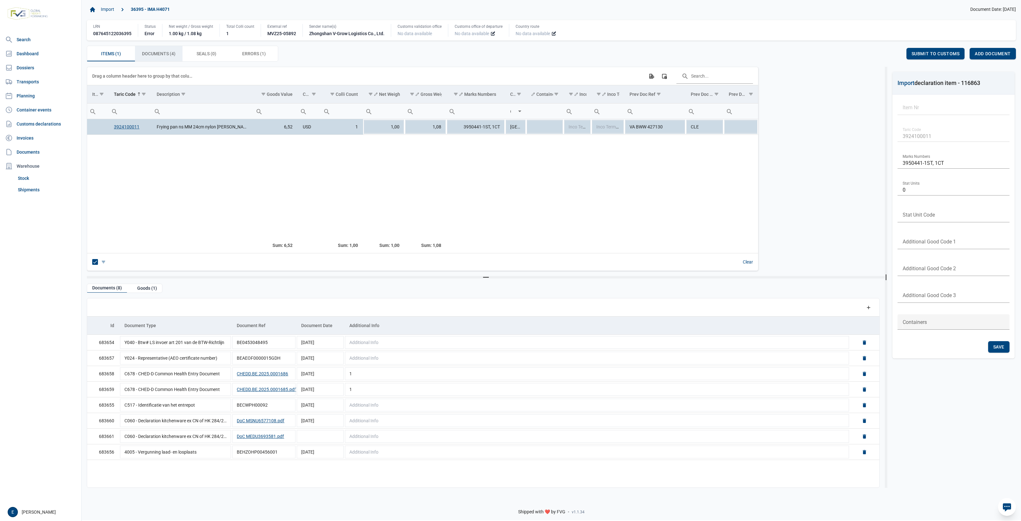
click at [159, 49] on div "Documents (4) Documents (4)" at bounding box center [159, 53] width 48 height 15
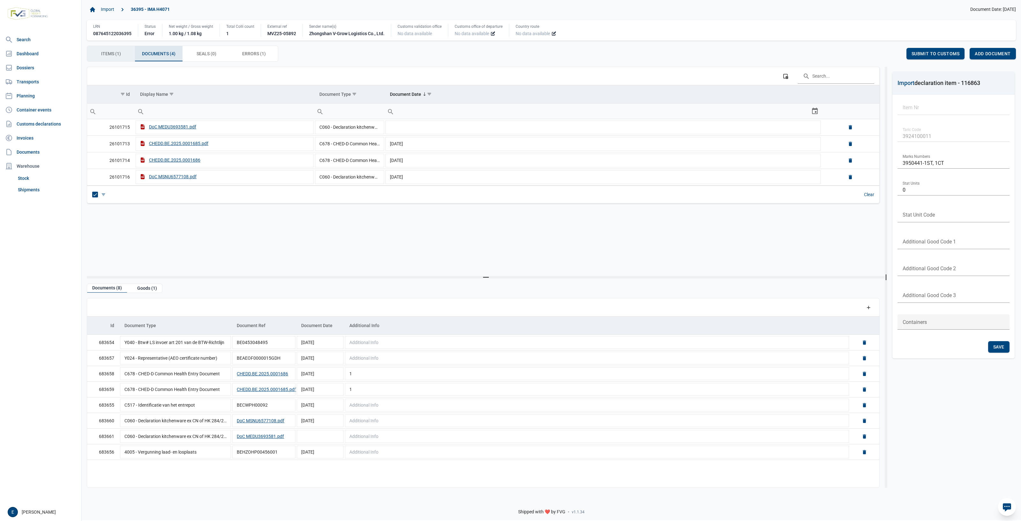
click at [112, 59] on div "Items (1) Items (1)" at bounding box center [111, 53] width 48 height 15
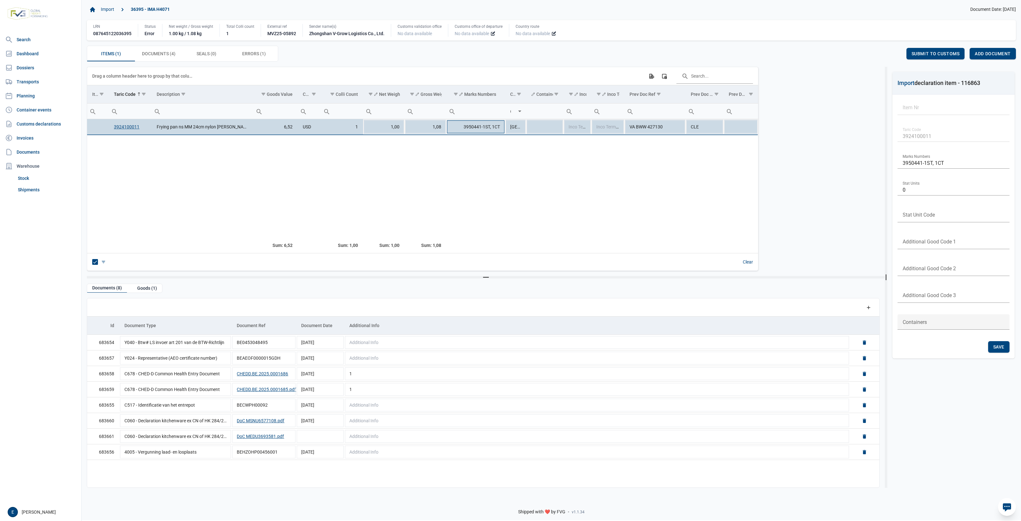
click at [487, 130] on td "3950441-1ST, 1CT" at bounding box center [476, 127] width 59 height 16
type input "3950441-1ST, 1CTta"
click at [490, 127] on td "3950441-1ST, 1CTta" at bounding box center [476, 127] width 59 height 16
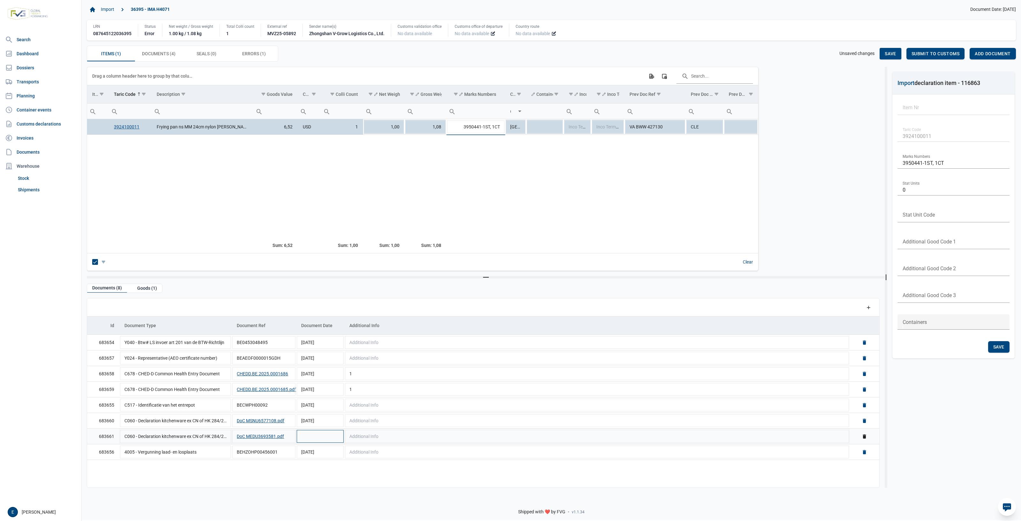
type input "3950441-1ST, 1CT"
click at [306, 437] on td "Data grid with 8 rows and 5 columns" at bounding box center [320, 436] width 48 height 16
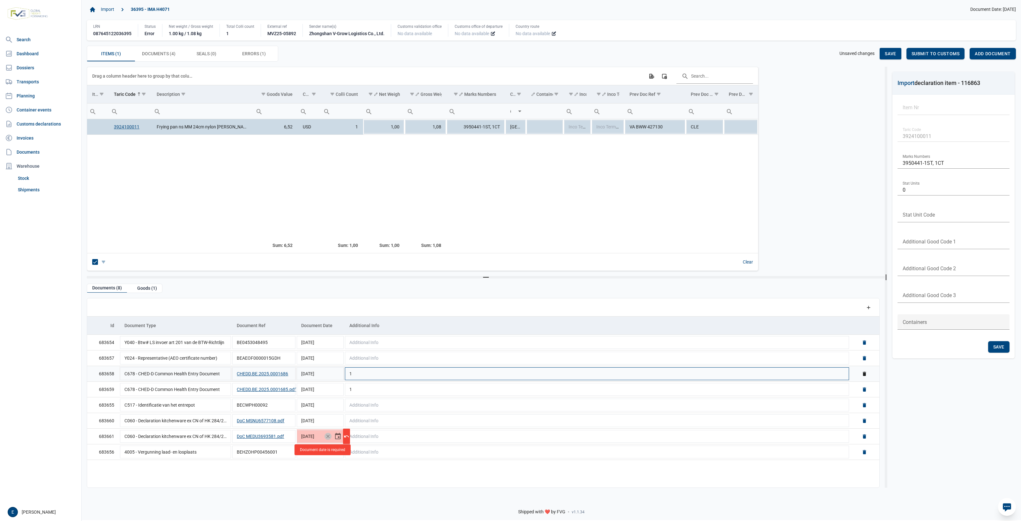
type input "[DATE]"
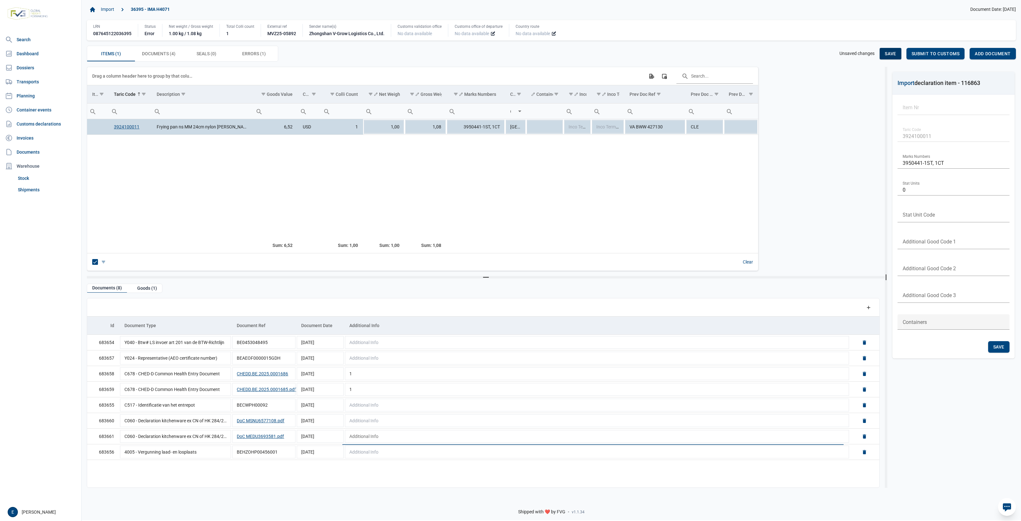
click at [884, 50] on div "Save" at bounding box center [890, 53] width 21 height 11
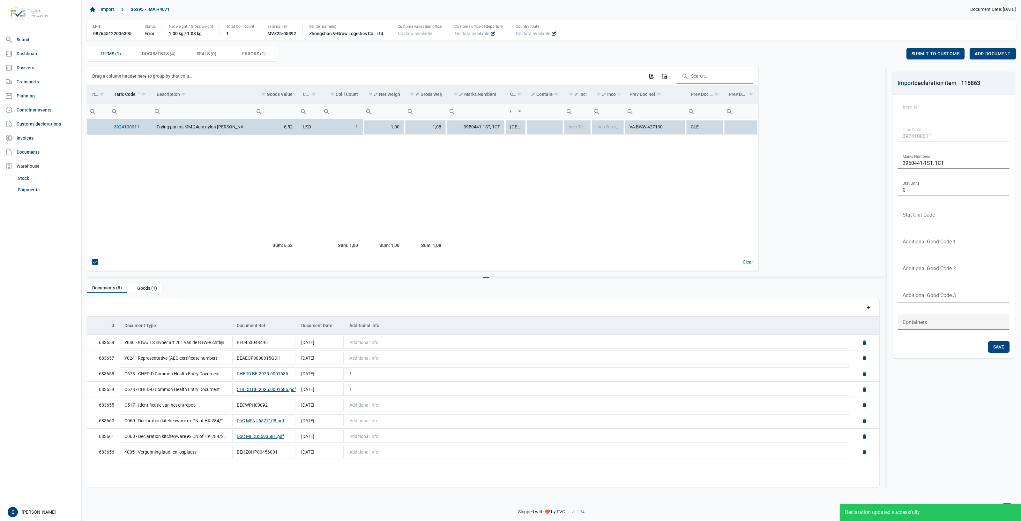
click at [518, 197] on td "Data grid with 1 rows and 16 columns" at bounding box center [515, 185] width 21 height 102
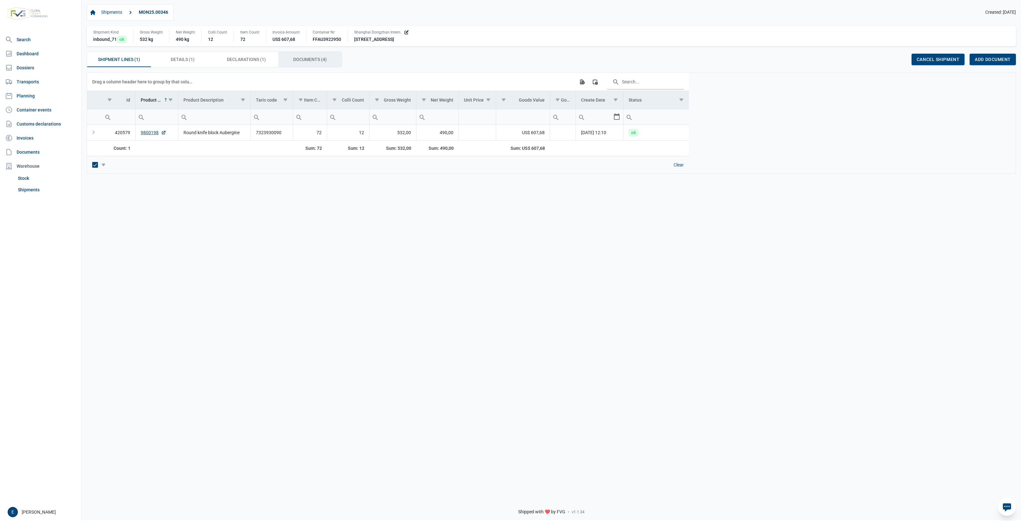
click at [306, 54] on div "Documents (4) Documents (4)" at bounding box center [310, 59] width 64 height 15
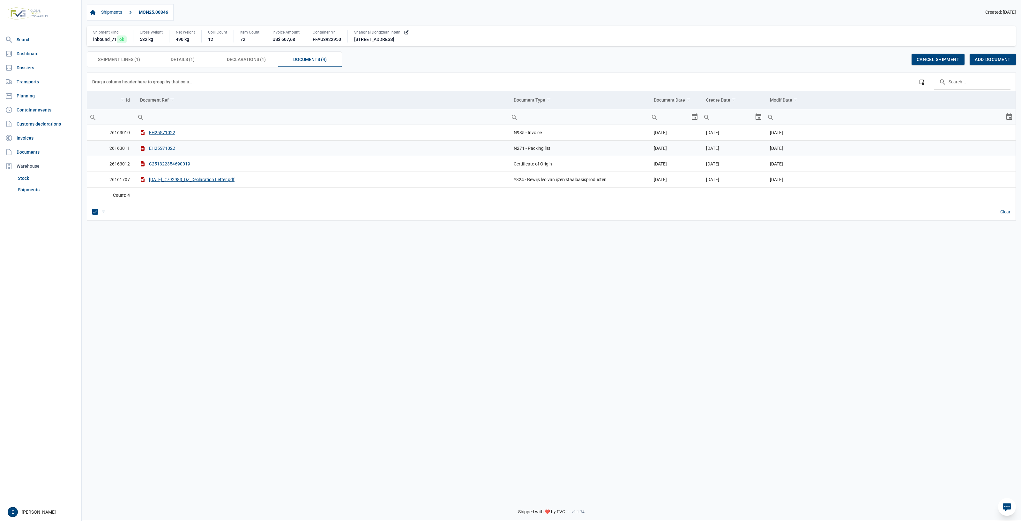
click at [157, 149] on button "EH25S71022" at bounding box center [157, 148] width 35 height 6
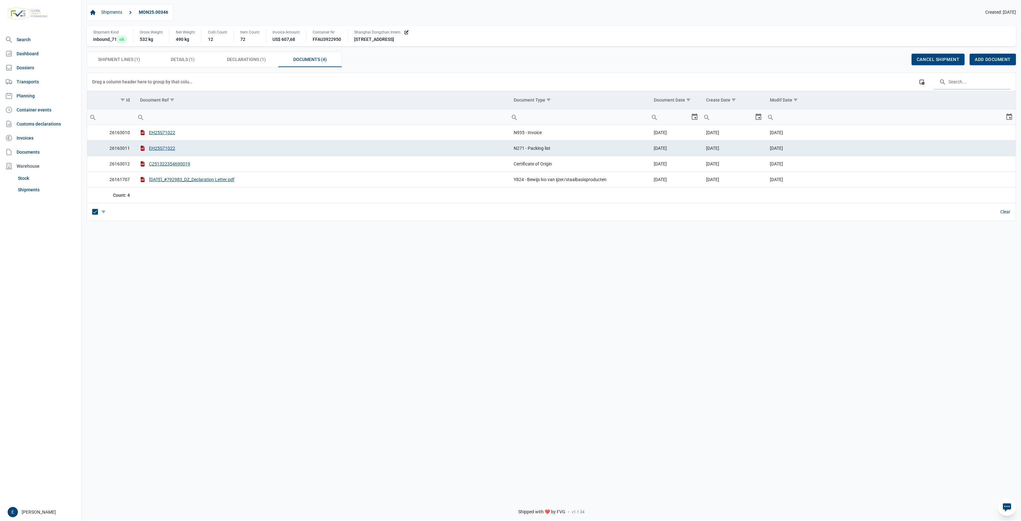
drag, startPoint x: 274, startPoint y: 251, endPoint x: 227, endPoint y: 248, distance: 46.4
drag, startPoint x: 227, startPoint y: 248, endPoint x: 215, endPoint y: 128, distance: 120.9
click at [200, 225] on div "Data grid with 4 rows and 6 columns Drag a column header here to group by that …" at bounding box center [552, 282] width 940 height 420
click at [226, 62] on div "Declarations (1) Declarations (1)" at bounding box center [246, 59] width 64 height 15
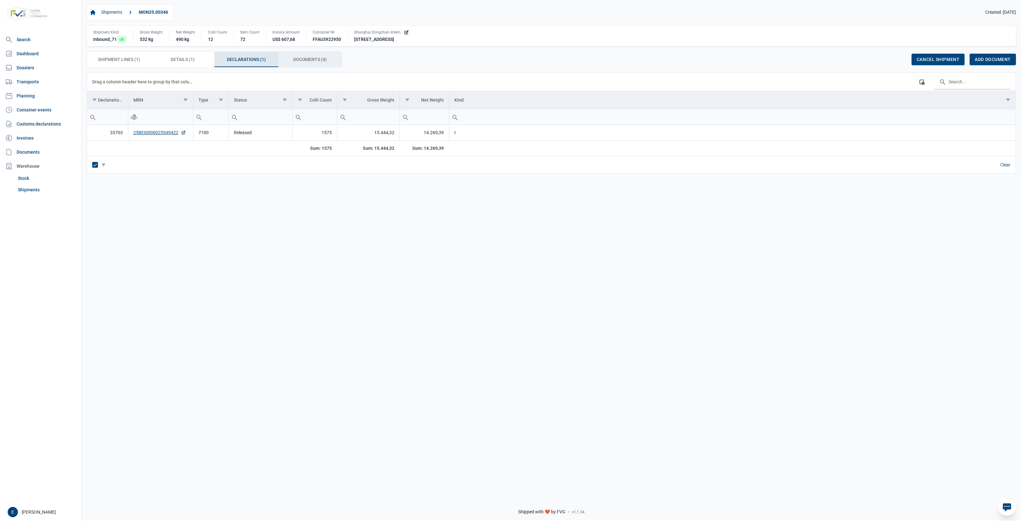
click at [311, 64] on div "Documents (4) Documents (4)" at bounding box center [310, 59] width 64 height 15
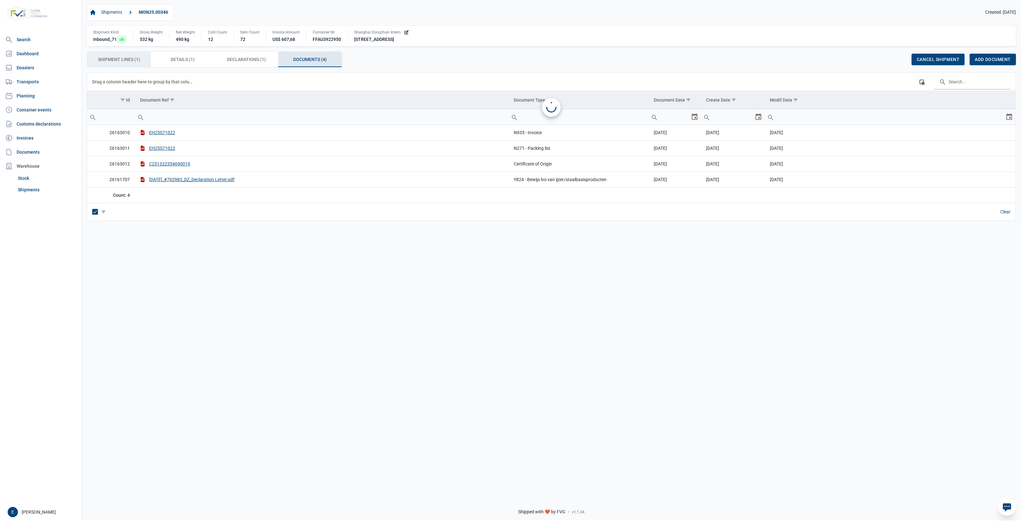
click at [139, 63] on span "Shipment Lines (1) Shipment Lines (1)" at bounding box center [119, 60] width 42 height 8
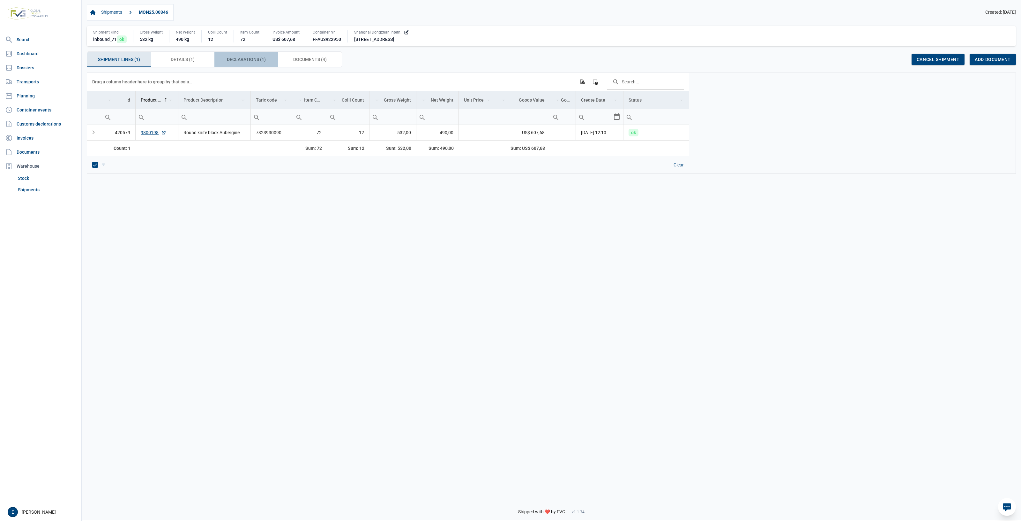
drag, startPoint x: 224, startPoint y: 56, endPoint x: 167, endPoint y: 64, distance: 58.1
click at [212, 57] on div "Shipment Lines (1) Shipment Lines (1) Details (1) Details (1) Declarations (1) …" at bounding box center [214, 59] width 255 height 15
click at [167, 65] on div "Details (1) Details (1)" at bounding box center [183, 59] width 64 height 15
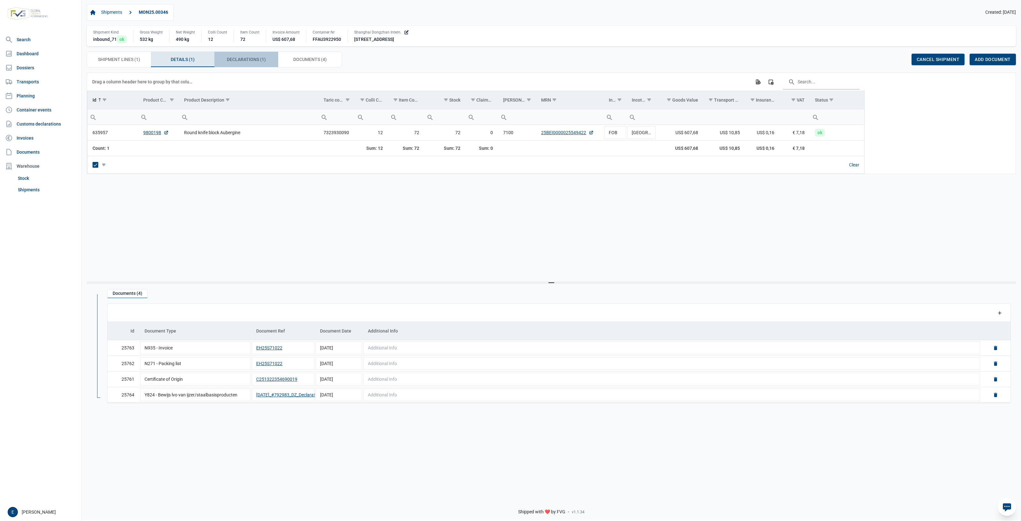
click at [240, 65] on div "Declarations (1) Declarations (1)" at bounding box center [246, 59] width 64 height 15
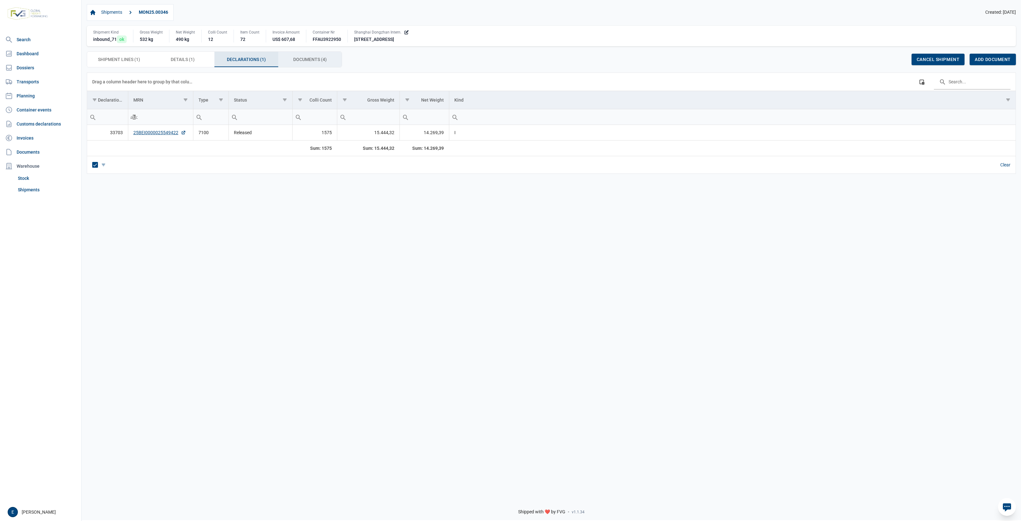
click at [313, 63] on span "Documents (4) Documents (4)" at bounding box center [310, 60] width 34 height 8
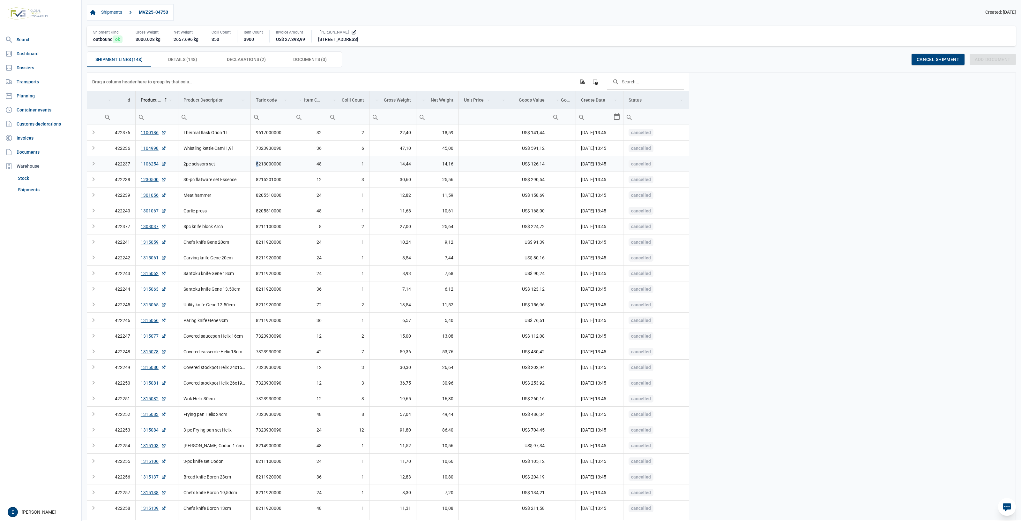
drag, startPoint x: 312, startPoint y: 163, endPoint x: 250, endPoint y: 147, distance: 64.0
click at [334, 225] on td "2" at bounding box center [348, 226] width 42 height 16
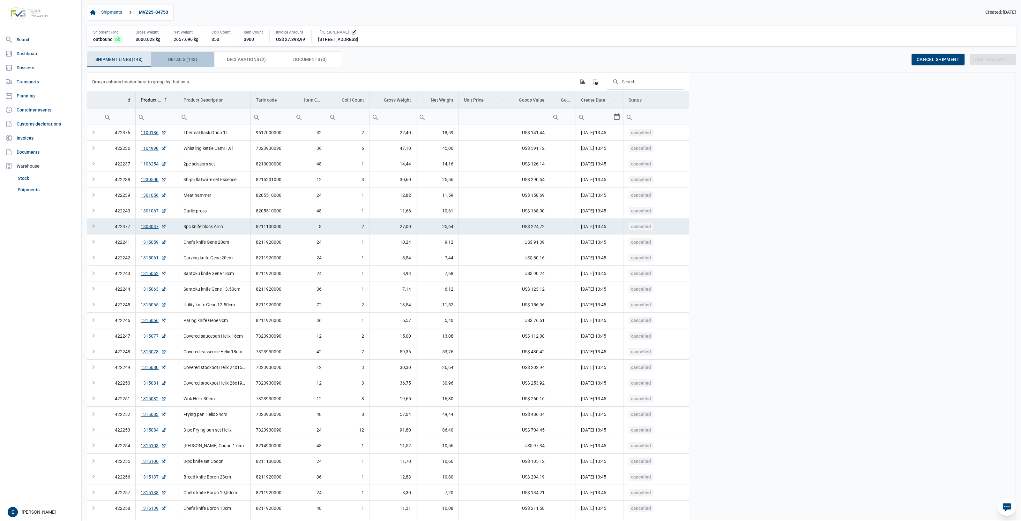
click at [165, 63] on div "Details (148) Details (148)" at bounding box center [183, 59] width 64 height 15
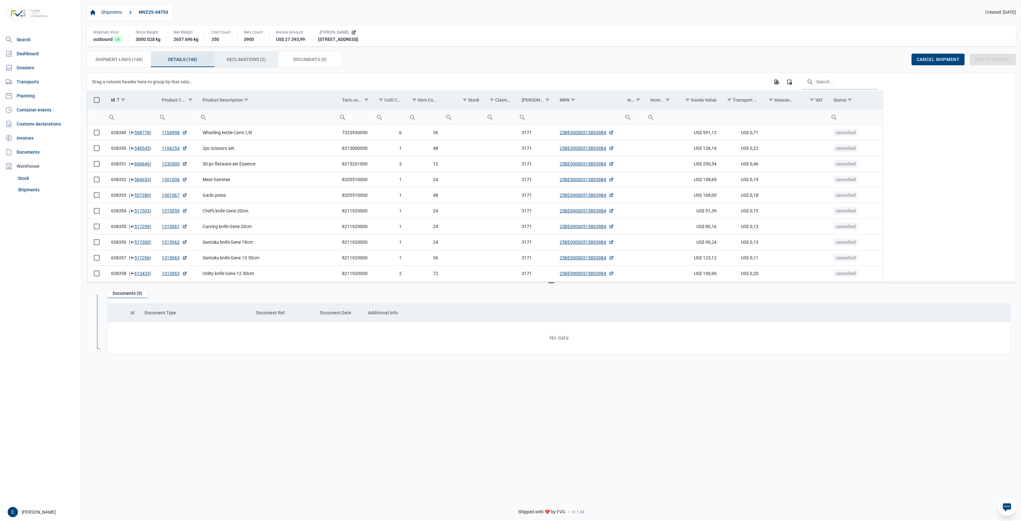
click at [244, 62] on span "Declarations (2) Declarations (2)" at bounding box center [246, 60] width 39 height 8
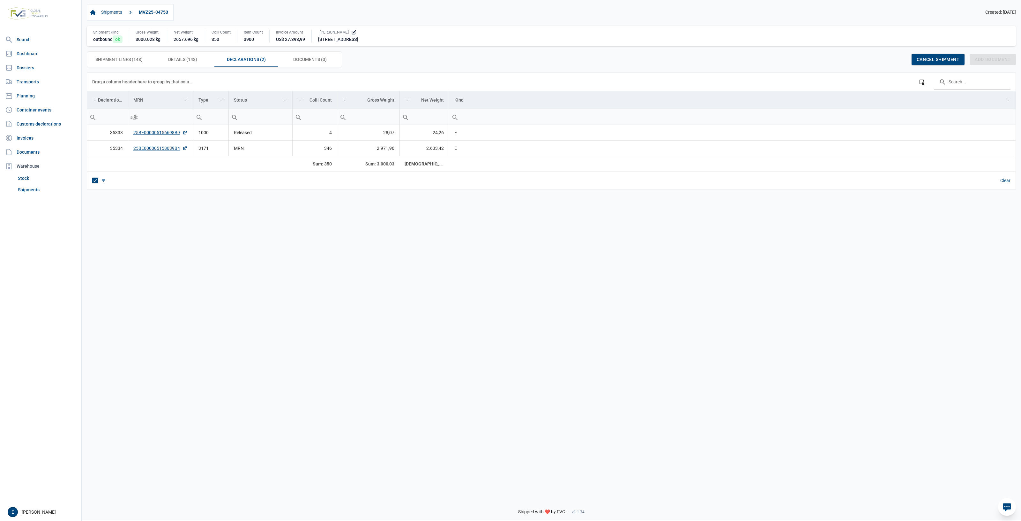
click at [190, 151] on td "25BE000005158039B4" at bounding box center [160, 148] width 65 height 16
copy link "25BE000005158039B4"
drag, startPoint x: 447, startPoint y: 333, endPoint x: 365, endPoint y: 311, distance: 85.2
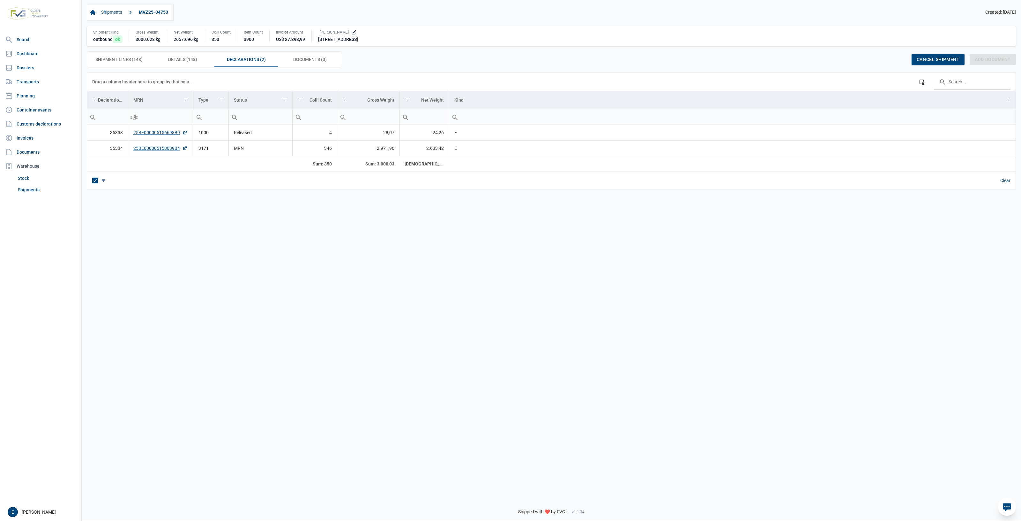
drag, startPoint x: 365, startPoint y: 311, endPoint x: 329, endPoint y: 269, distance: 54.6
click at [355, 297] on div "Data grid with 2 rows and 8 columns Drag a column header here to group by that …" at bounding box center [552, 282] width 940 height 420
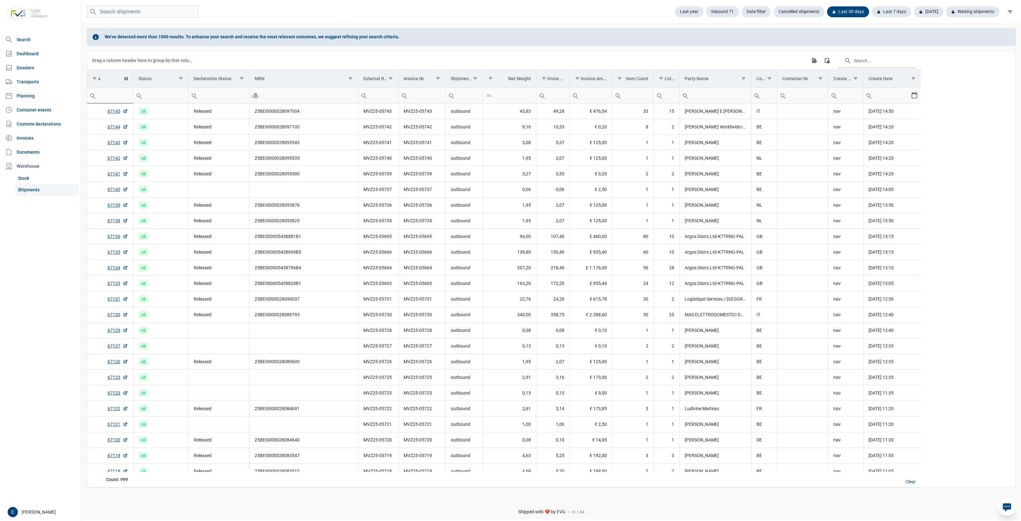
click at [117, 94] on input "Filter cell" at bounding box center [110, 95] width 46 height 15
type input "66244"
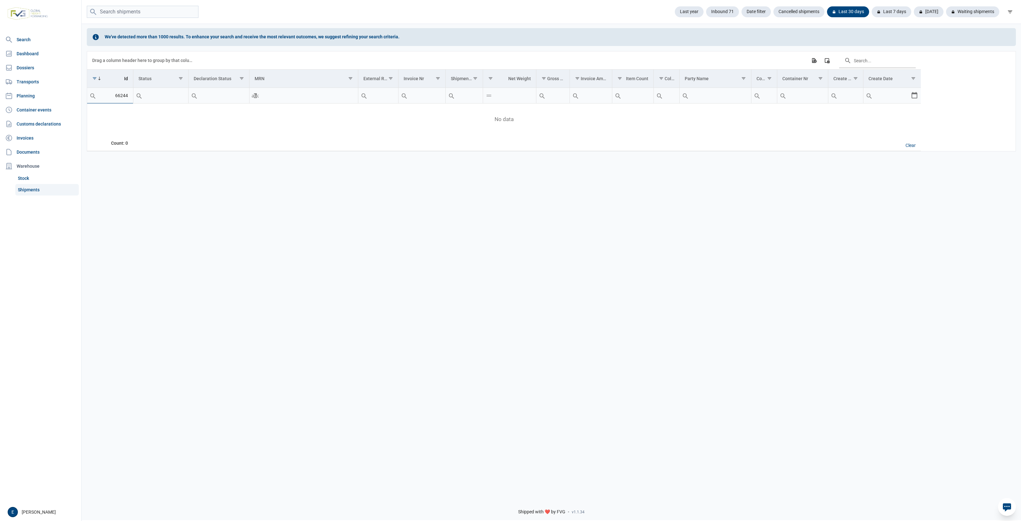
type input "66244"
click at [157, 216] on div "We've detected more than 1000 results. To enhance your search and receive the m…" at bounding box center [552, 258] width 940 height 470
click at [838, 11] on div "Last 30 days" at bounding box center [845, 11] width 47 height 11
click at [963, 11] on div "Waiting shipments" at bounding box center [970, 11] width 58 height 11
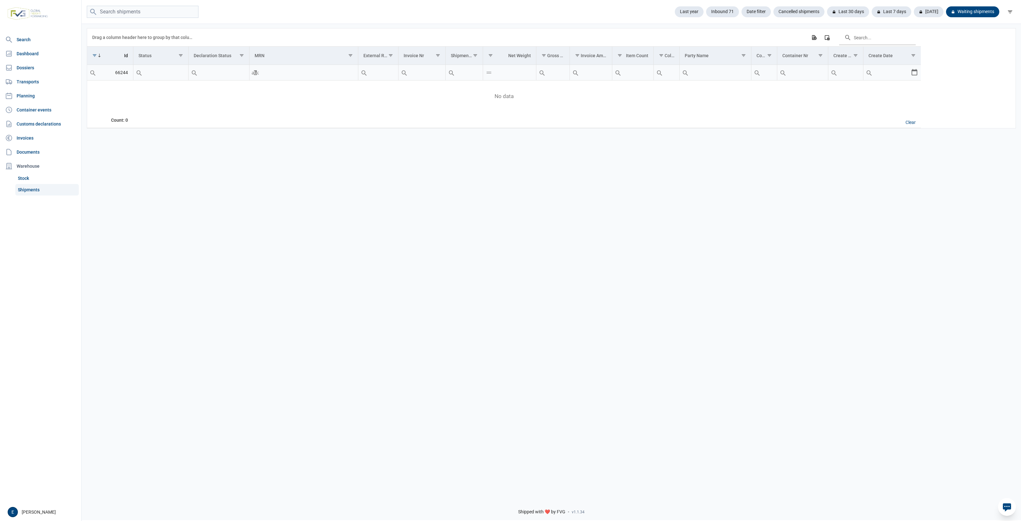
click at [123, 74] on input "66244" at bounding box center [110, 72] width 46 height 15
click at [181, 241] on div "Data grid with 2 rows and 17 columns Drag a column header here to group by that…" at bounding box center [552, 258] width 940 height 470
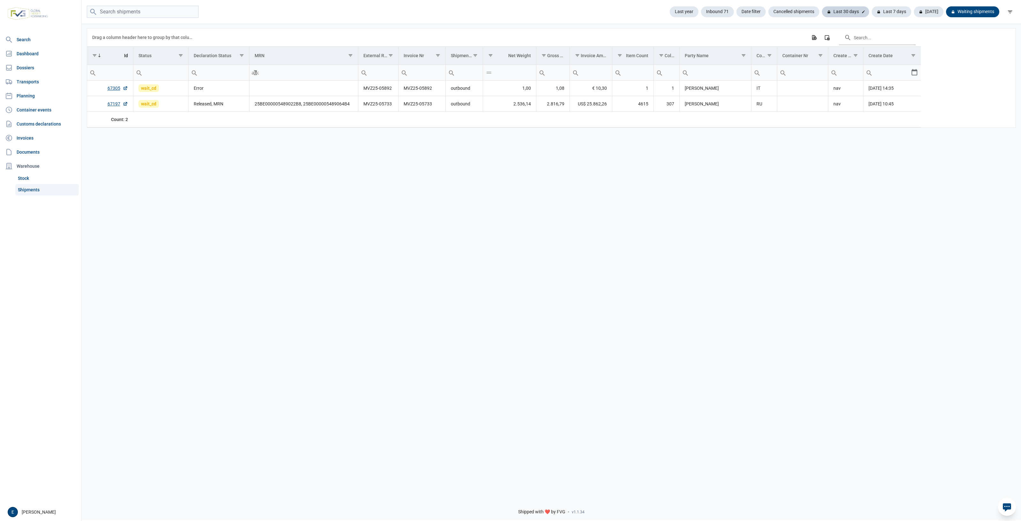
click at [849, 10] on div "Last 30 days" at bounding box center [845, 11] width 47 height 11
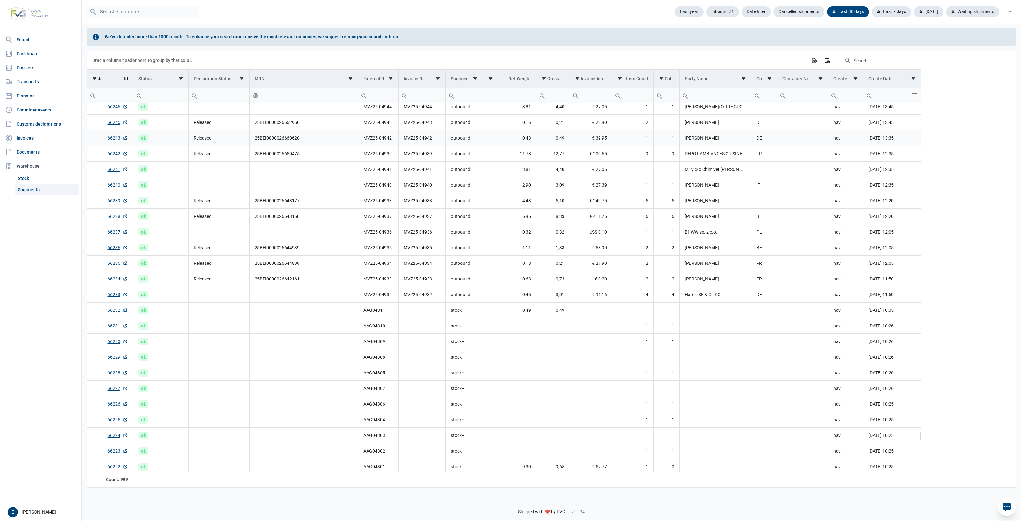
scroll to position [13966, 0]
click at [181, 153] on td "ok" at bounding box center [160, 155] width 55 height 16
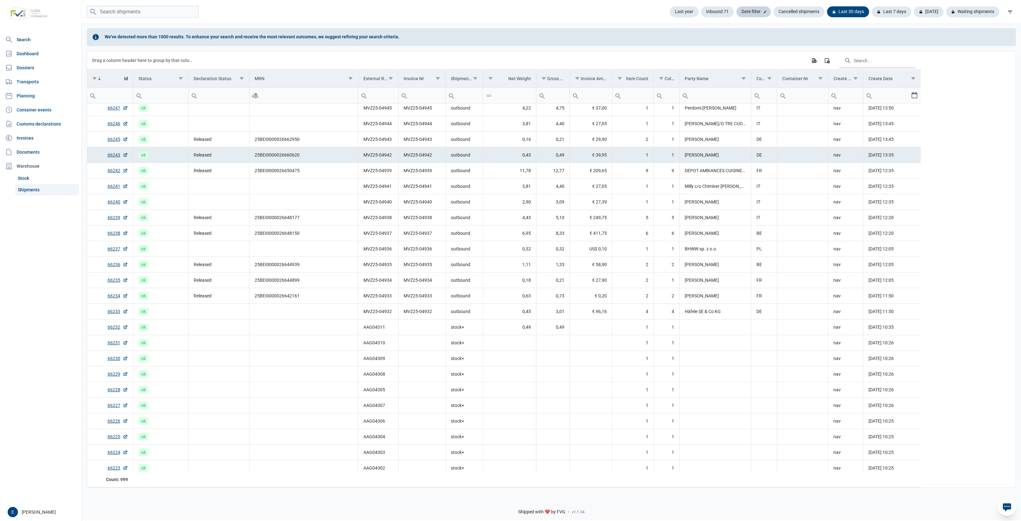
click at [755, 12] on div "Date filter" at bounding box center [754, 11] width 34 height 11
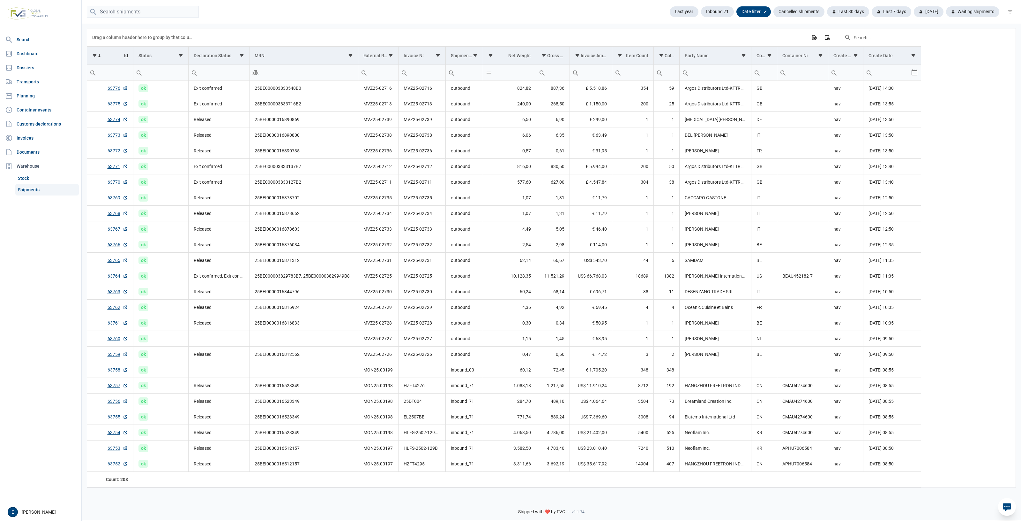
click at [765, 11] on icon at bounding box center [765, 12] width 4 height 4
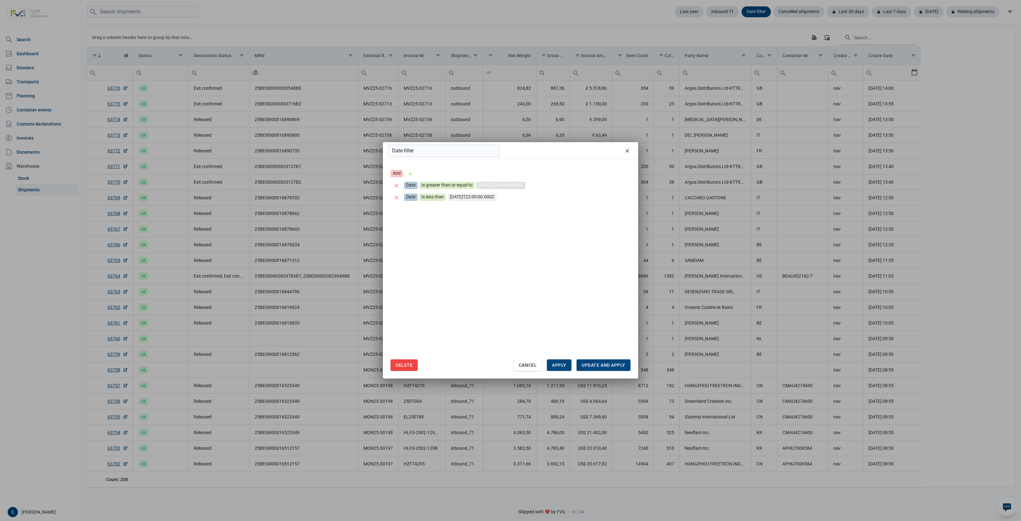
click at [510, 183] on div "2025-06-01T22:00:00.000Z" at bounding box center [501, 185] width 49 height 7
drag, startPoint x: 519, startPoint y: 187, endPoint x: 447, endPoint y: 176, distance: 72.5
click at [447, 176] on div "And Date Is greater than or equal to 2-6-2025 Date Is less than 2025-06-11T22:0…" at bounding box center [511, 185] width 240 height 35
type input "10-9-2025"
click at [523, 188] on div "2025-09-09T22:00:00.000Z" at bounding box center [501, 185] width 49 height 7
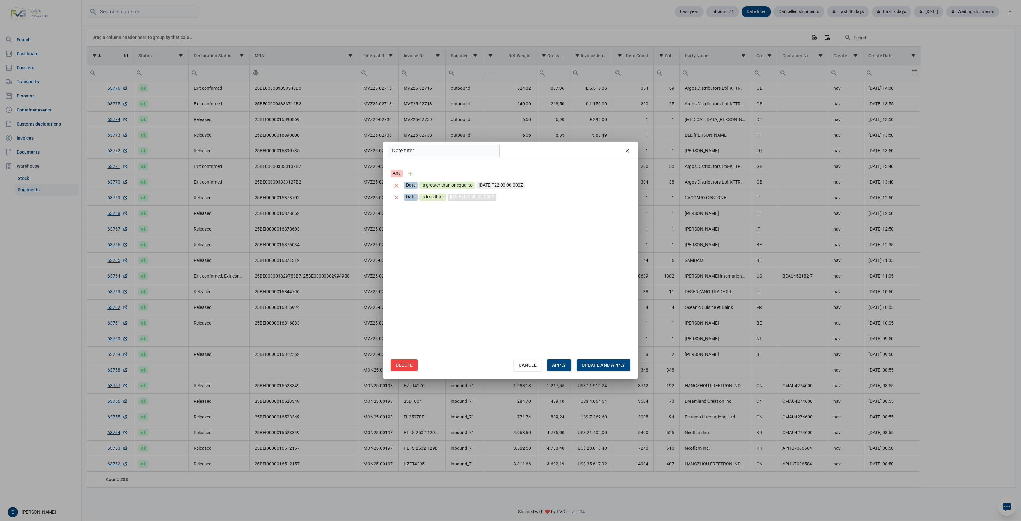
click at [465, 194] on div "2025-06-11T22:00:00.000Z" at bounding box center [472, 196] width 49 height 7
type input "15-9-2025"
click at [553, 362] on span "Apply" at bounding box center [559, 364] width 14 height 5
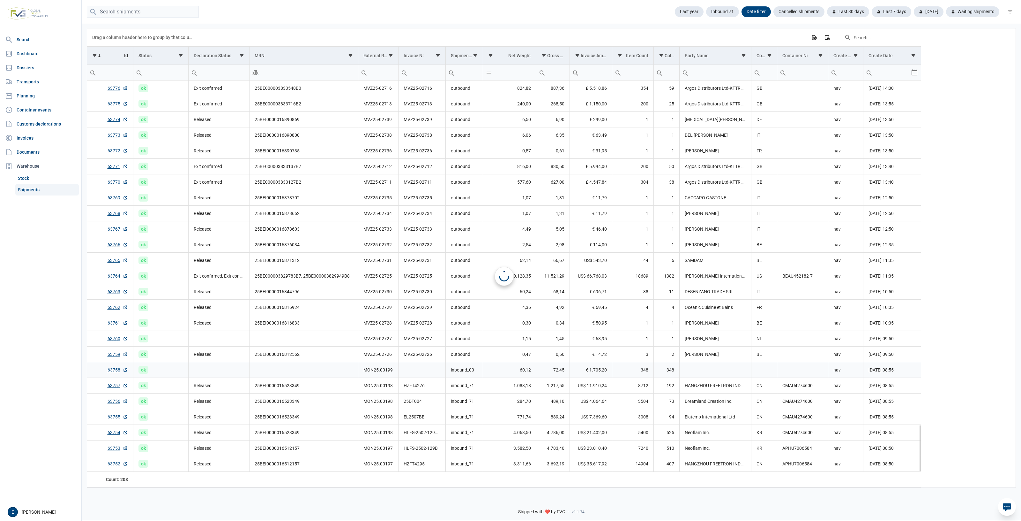
scroll to position [0, 0]
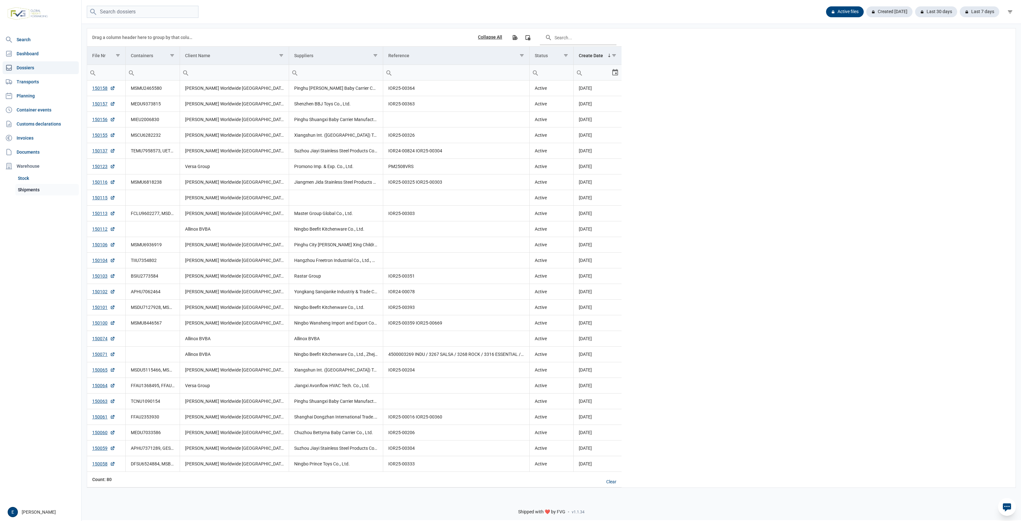
click at [43, 188] on link "Shipments" at bounding box center [47, 189] width 64 height 11
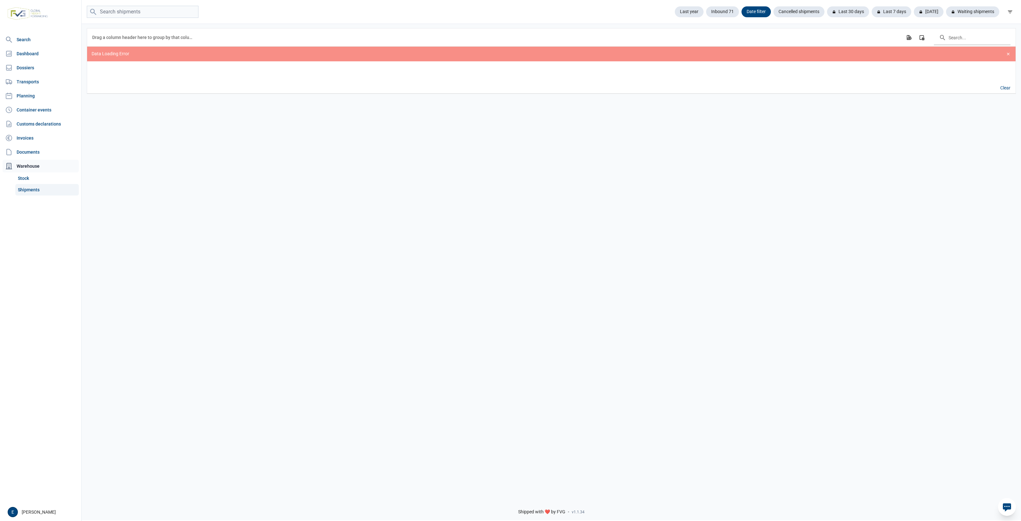
click at [31, 169] on div "Warehouse" at bounding box center [41, 166] width 76 height 13
click at [34, 175] on link "Stock" at bounding box center [47, 177] width 64 height 11
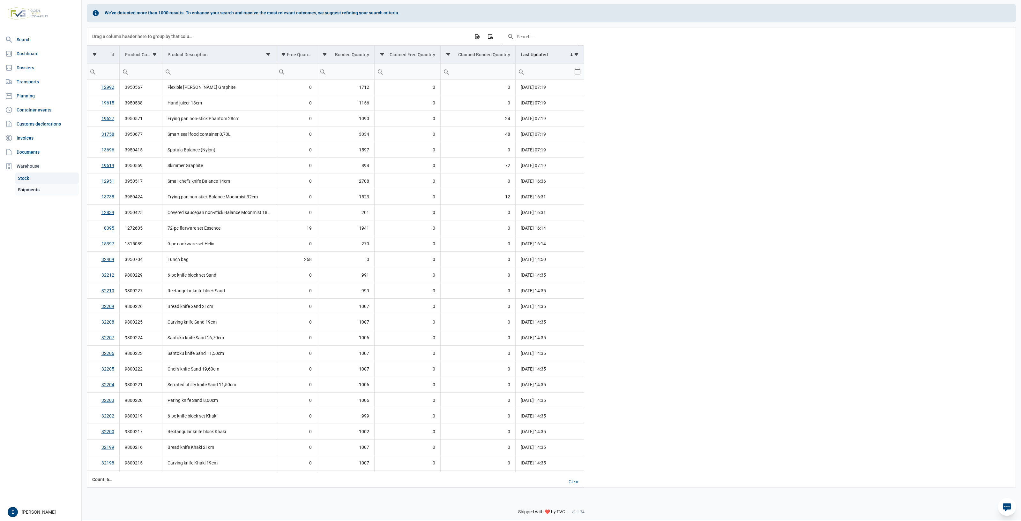
click at [26, 190] on link "Shipments" at bounding box center [47, 189] width 64 height 11
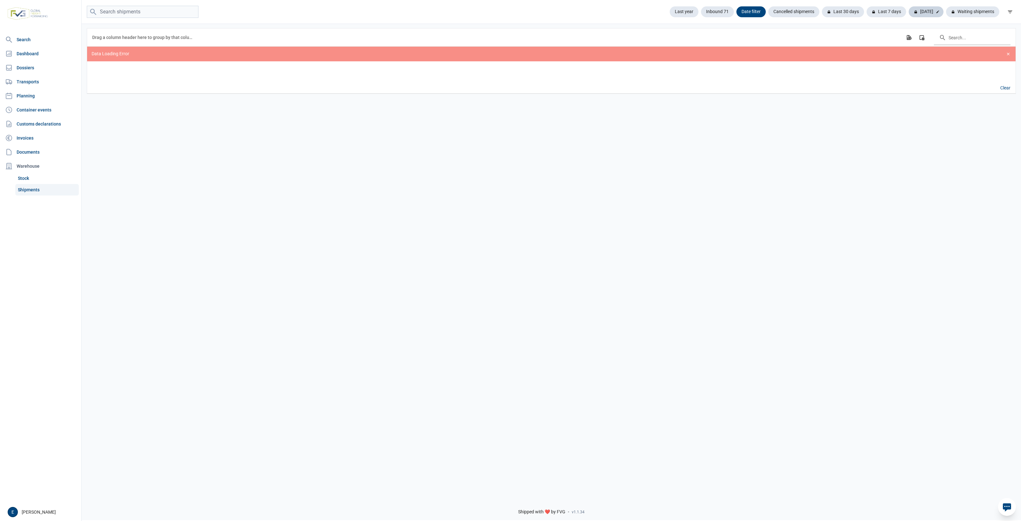
click at [918, 10] on icon at bounding box center [916, 12] width 4 height 4
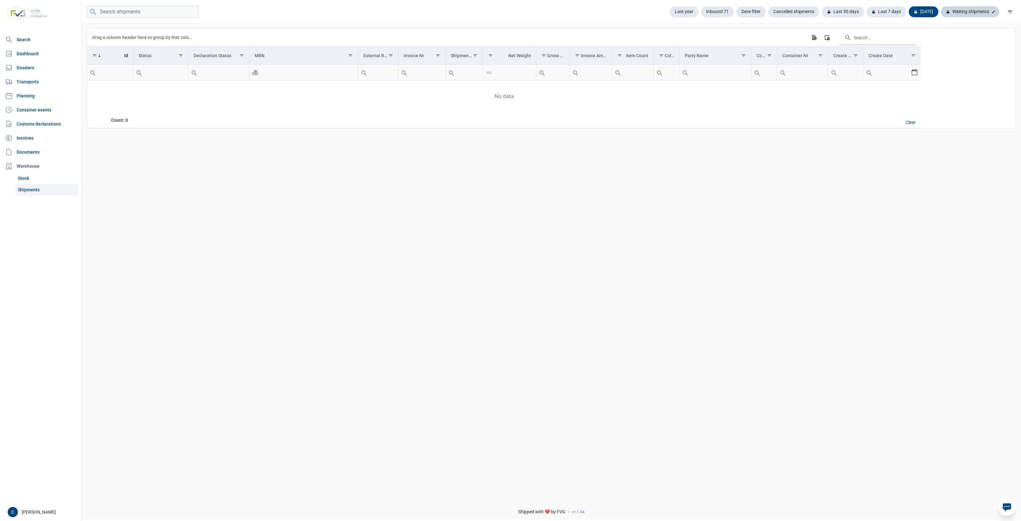
click at [975, 8] on div "Waiting shipments" at bounding box center [970, 11] width 58 height 11
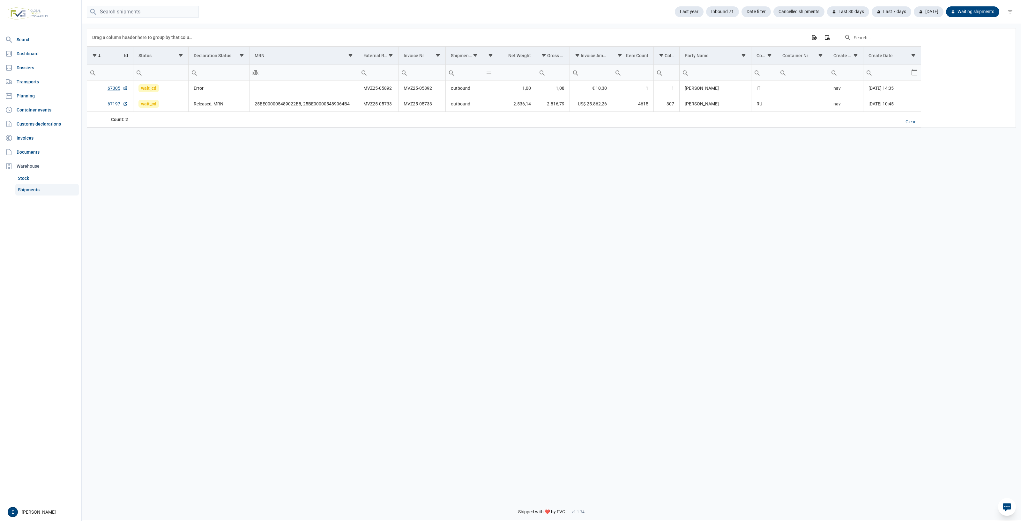
drag, startPoint x: 674, startPoint y: 235, endPoint x: 665, endPoint y: 235, distance: 9.0
drag, startPoint x: 665, startPoint y: 235, endPoint x: 524, endPoint y: 226, distance: 141.3
click at [524, 227] on div "Data grid with 2 rows and 17 columns Drag a column header here to group by that…" at bounding box center [552, 258] width 940 height 470
click at [111, 105] on link "67197" at bounding box center [118, 104] width 20 height 6
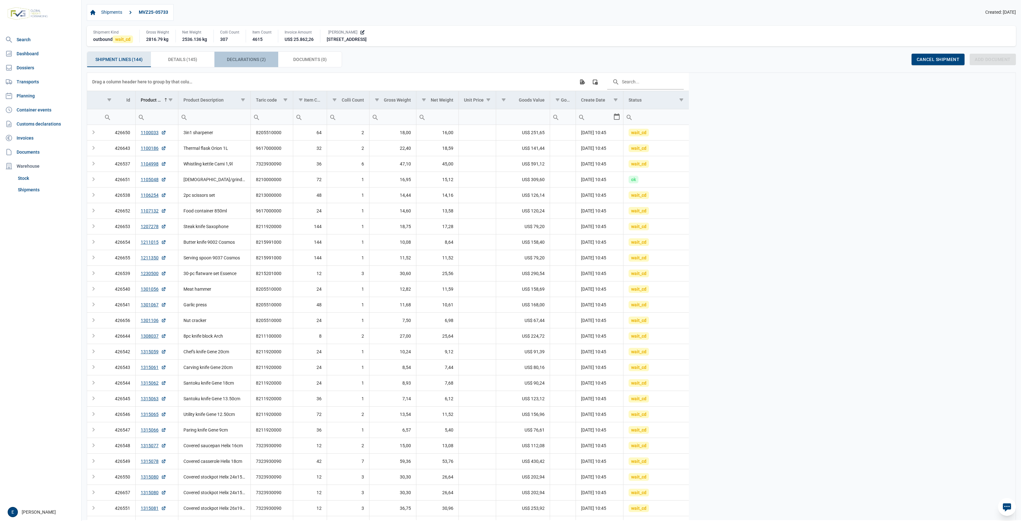
click at [246, 57] on span "Declarations (2) Declarations (2)" at bounding box center [246, 60] width 39 height 8
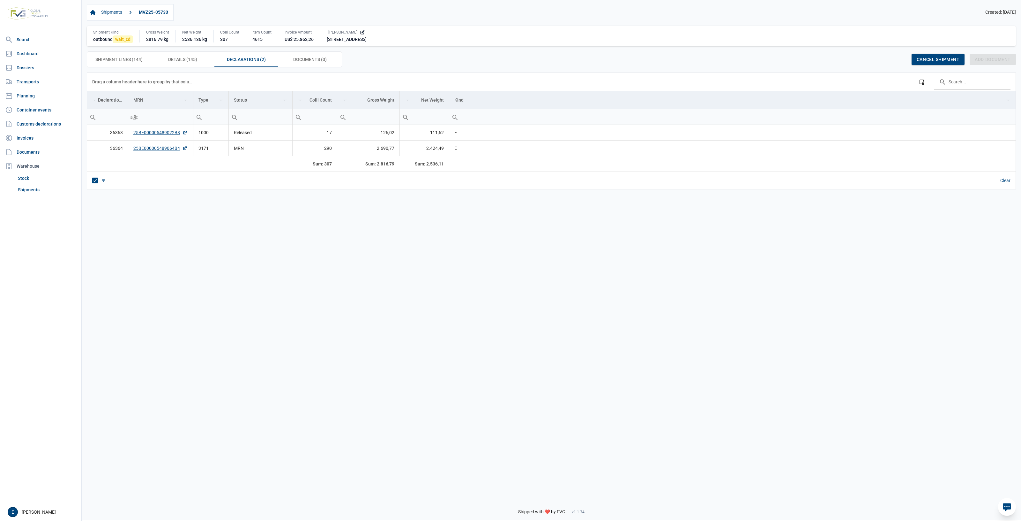
click at [190, 153] on td "25BE000005489064B4" at bounding box center [160, 148] width 65 height 16
copy link "25BE000005489064B4"
click at [428, 252] on div "Data grid with 2 rows and 8 columns Drag a column header here to group by that …" at bounding box center [552, 282] width 940 height 420
